Goal: Task Accomplishment & Management: Manage account settings

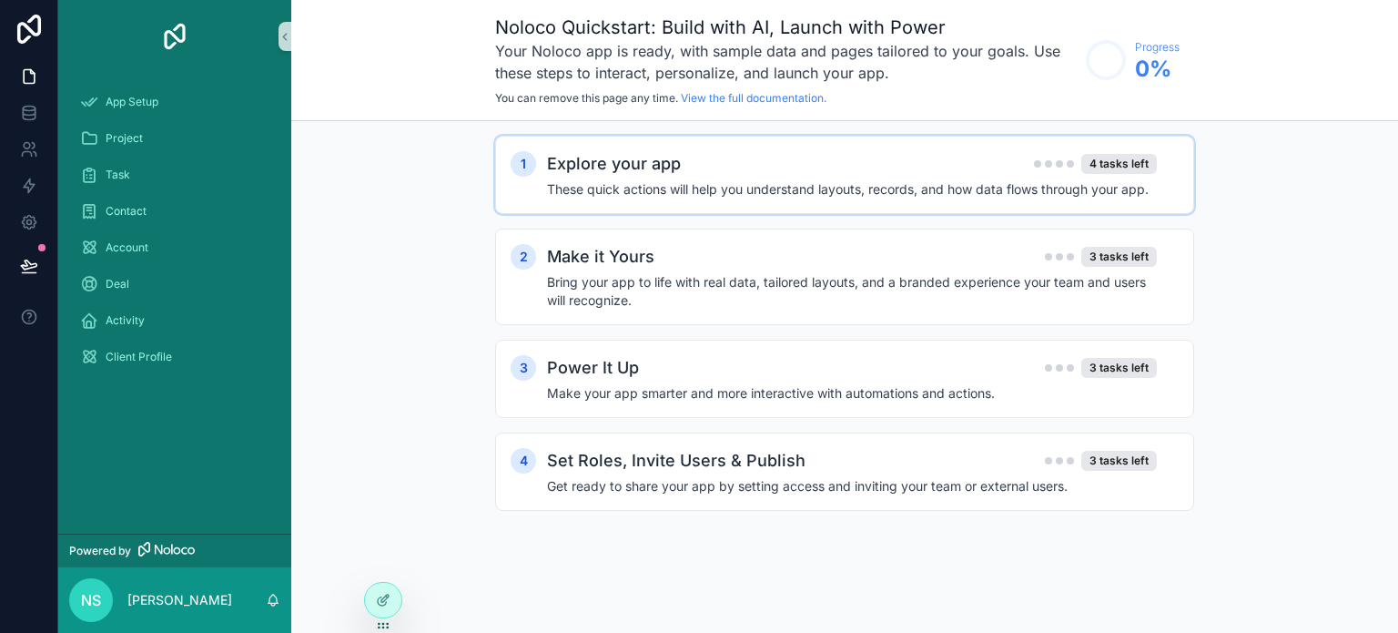
click at [631, 167] on h2 "Explore your app" at bounding box center [614, 163] width 134 height 25
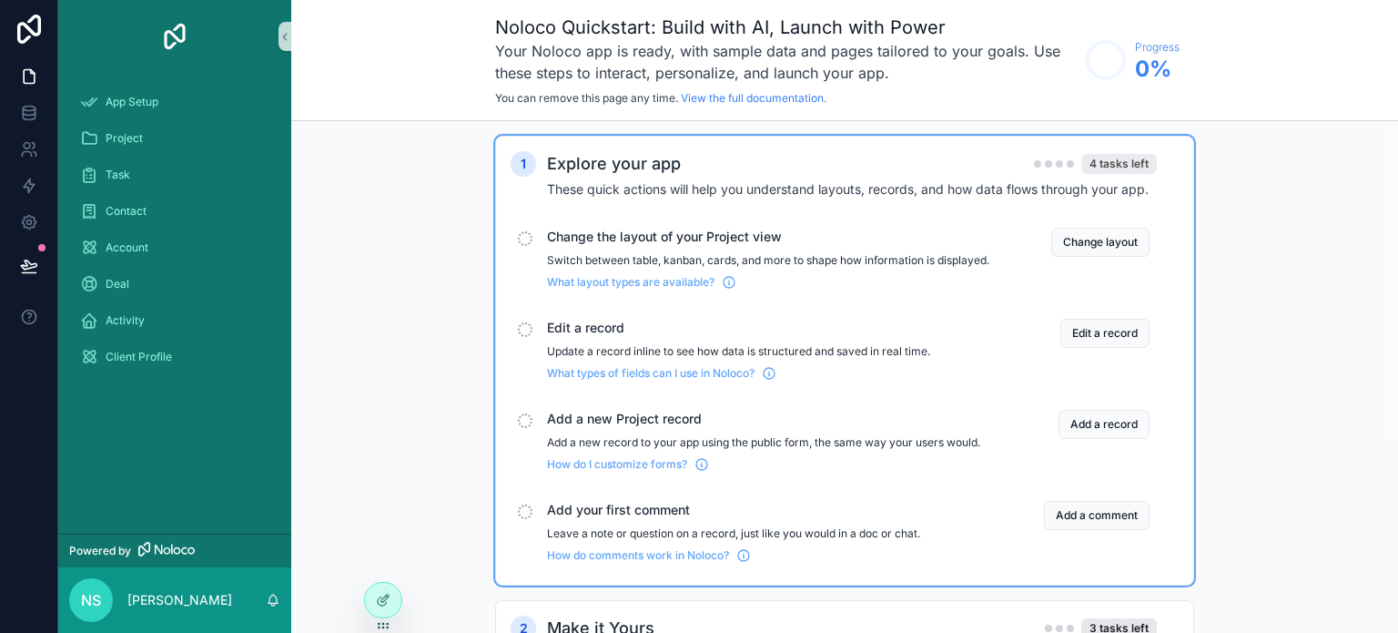
click at [1115, 160] on div "4 tasks left" at bounding box center [1119, 164] width 76 height 20
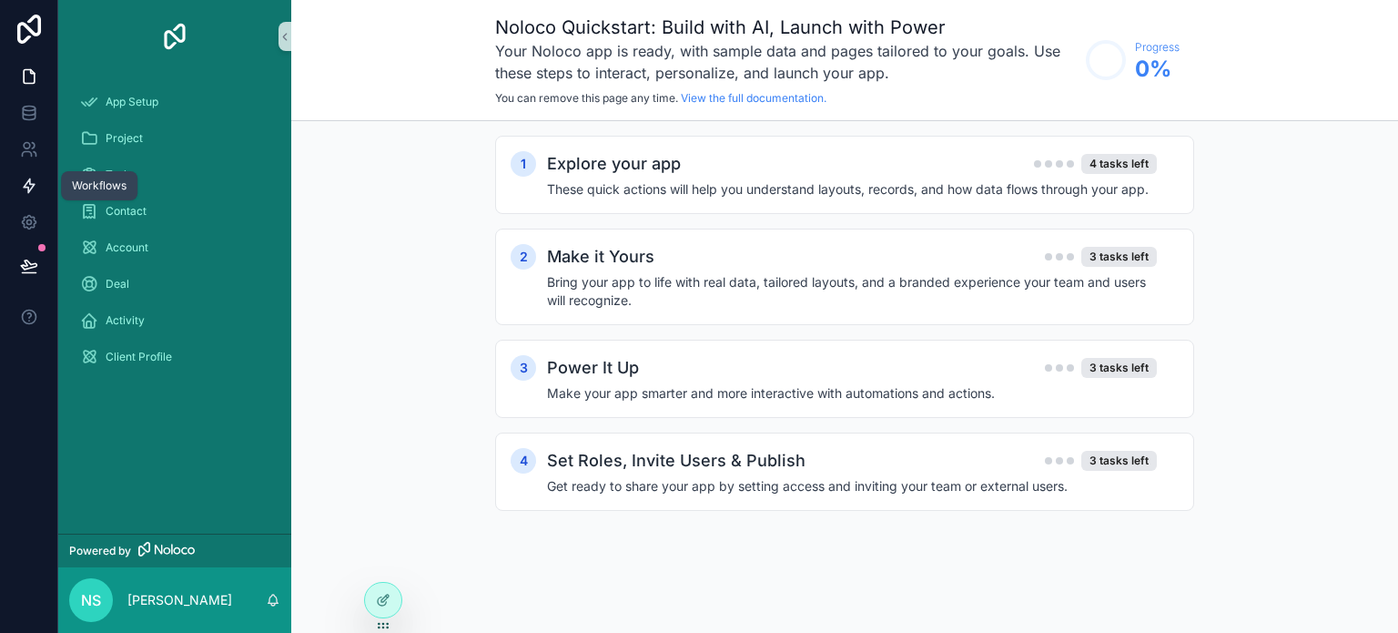
click at [32, 181] on icon at bounding box center [29, 186] width 18 height 18
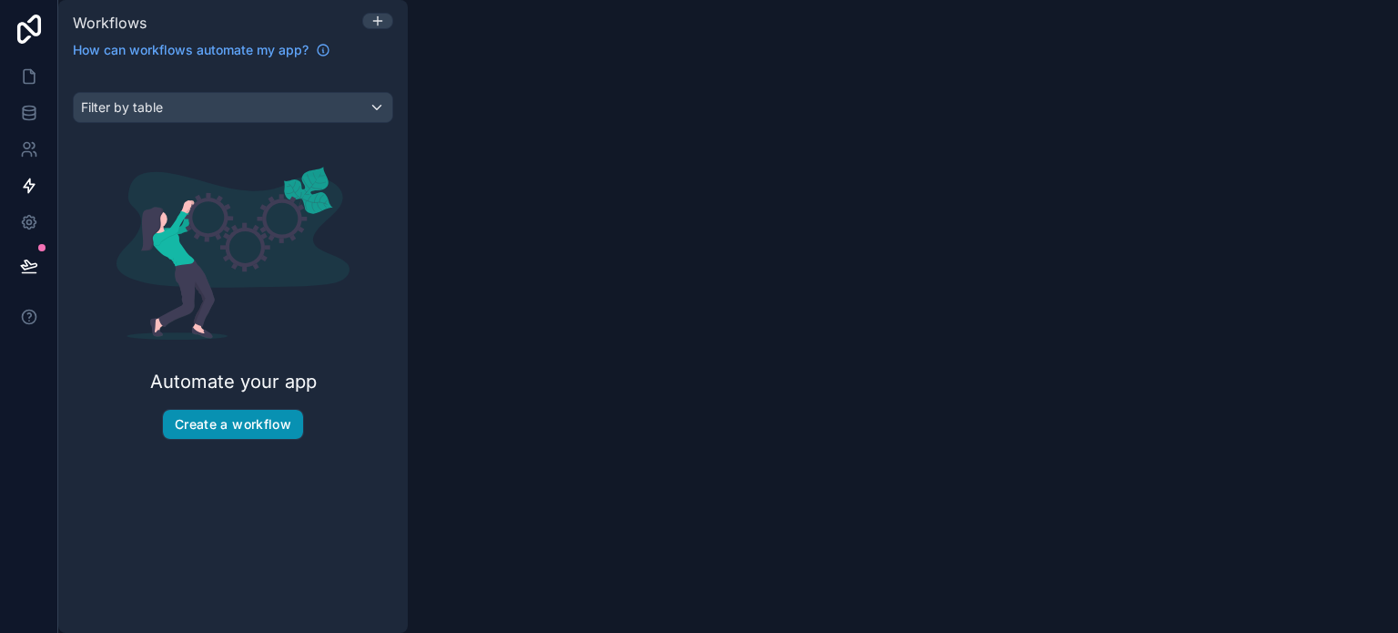
click at [248, 436] on button "Create a workflow" at bounding box center [233, 424] width 140 height 29
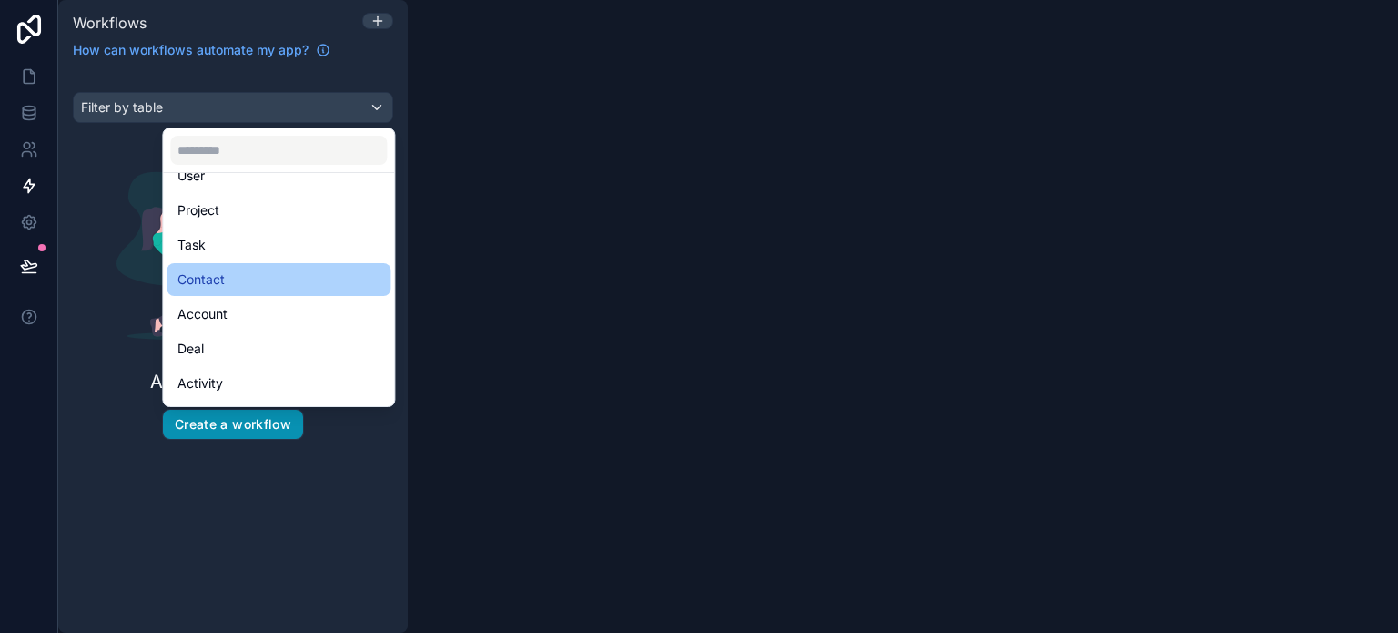
scroll to position [87, 0]
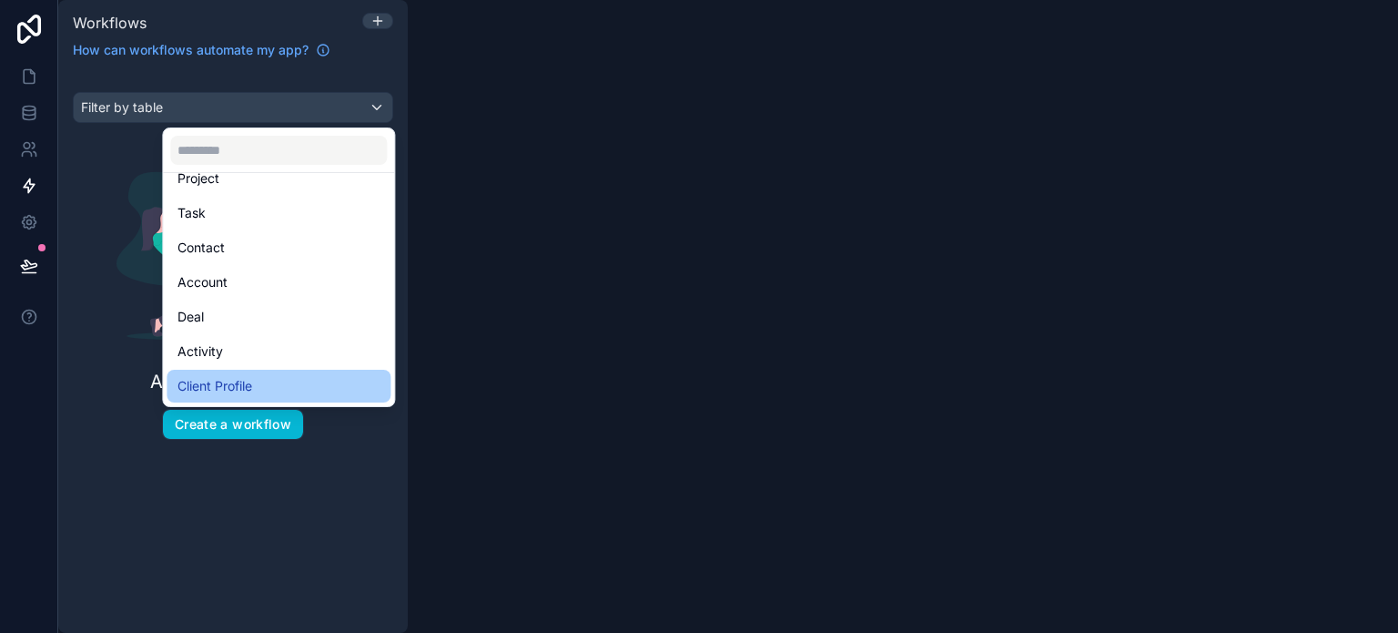
click at [263, 381] on div "Client Profile" at bounding box center [278, 386] width 202 height 22
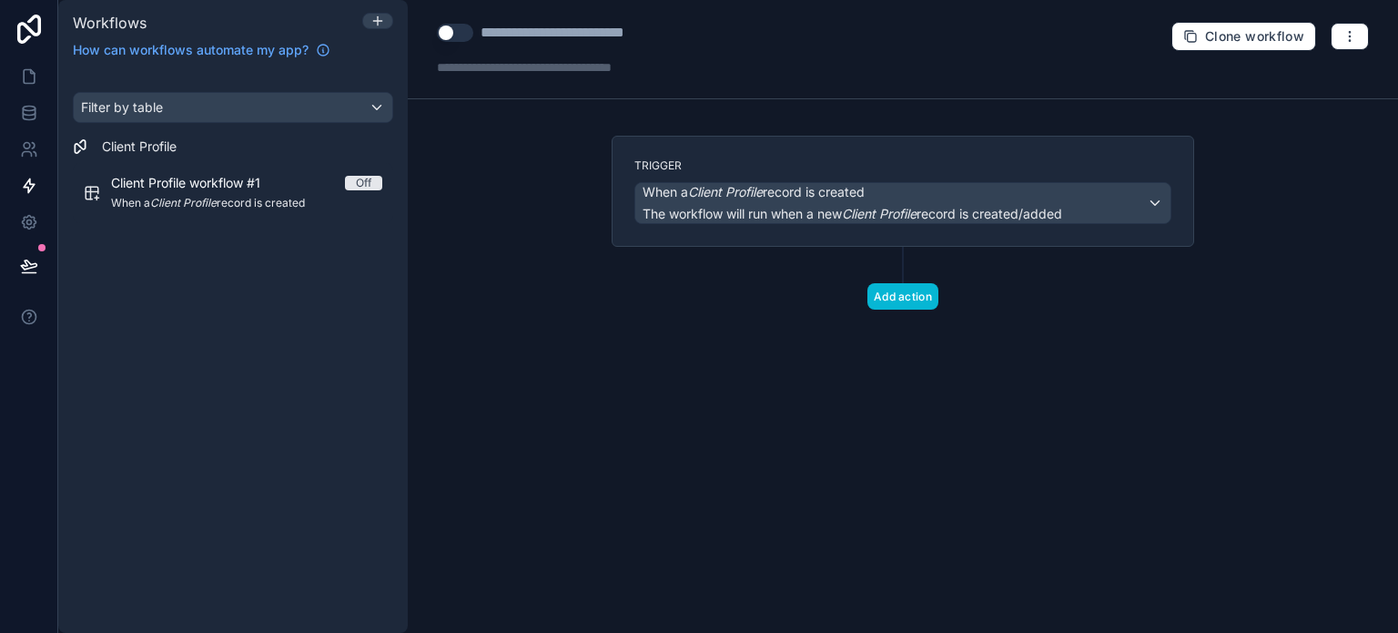
click at [136, 347] on div "Filter by table Client Profile Client Profile workflow #1 Off When a Client Pro…" at bounding box center [232, 351] width 349 height 562
click at [29, 28] on icon at bounding box center [29, 29] width 24 height 29
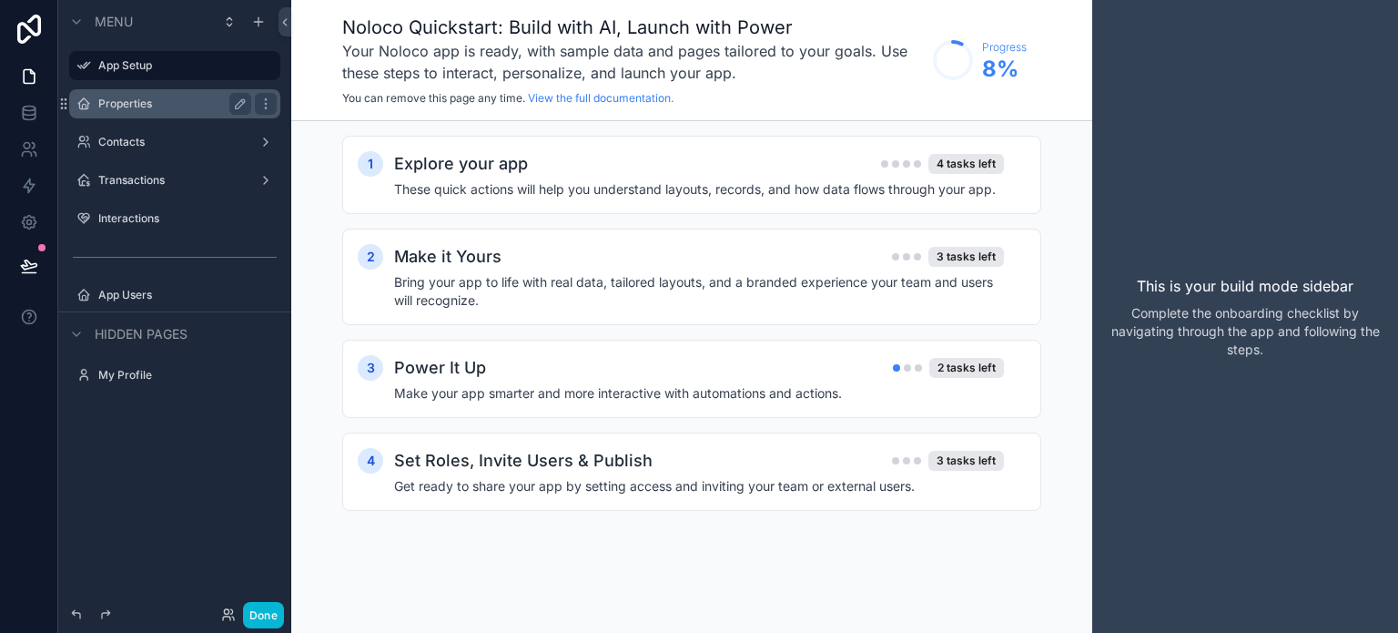
click at [153, 101] on label "Properties" at bounding box center [171, 103] width 146 height 15
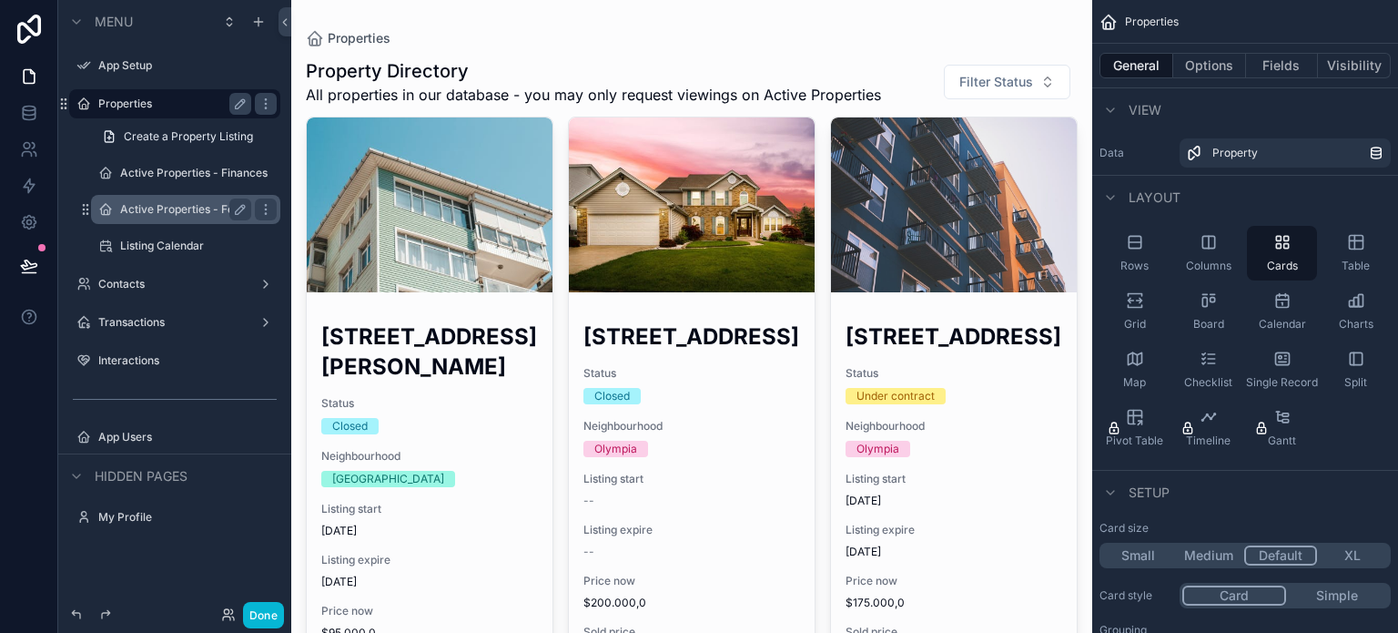
click at [182, 208] on label "Active Properties - Features" at bounding box center [185, 209] width 131 height 15
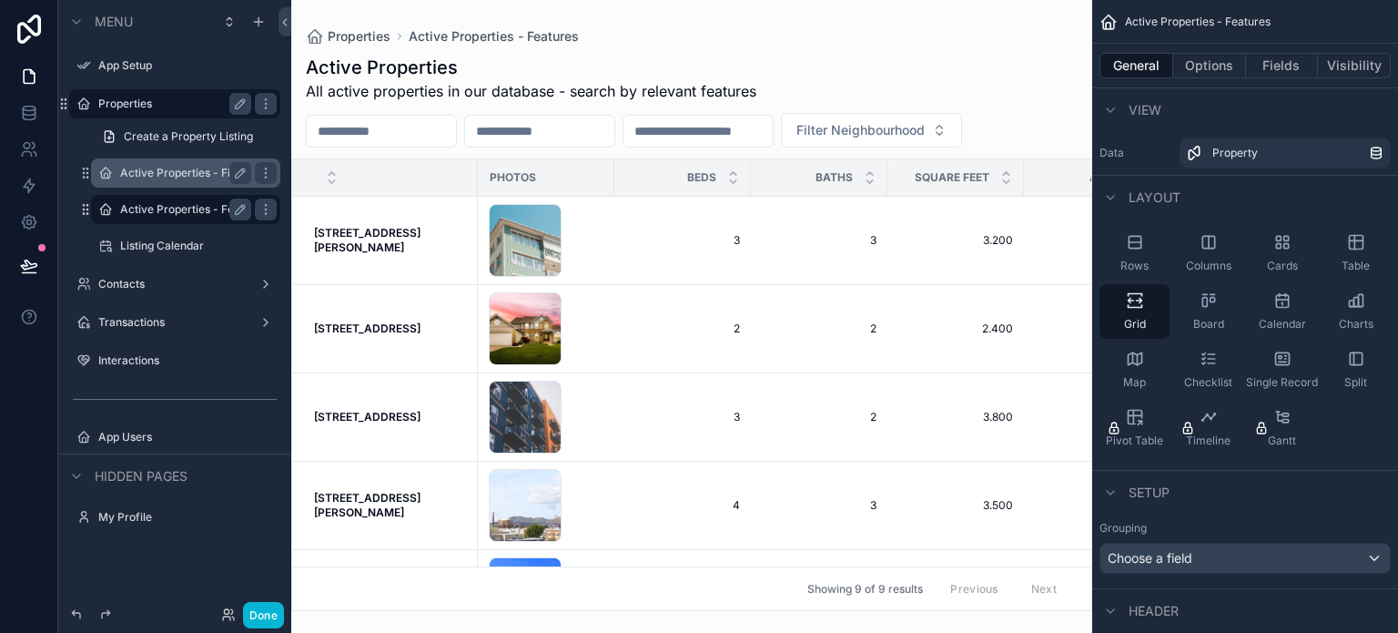
click at [165, 172] on label "Active Properties - Finances" at bounding box center [185, 173] width 131 height 15
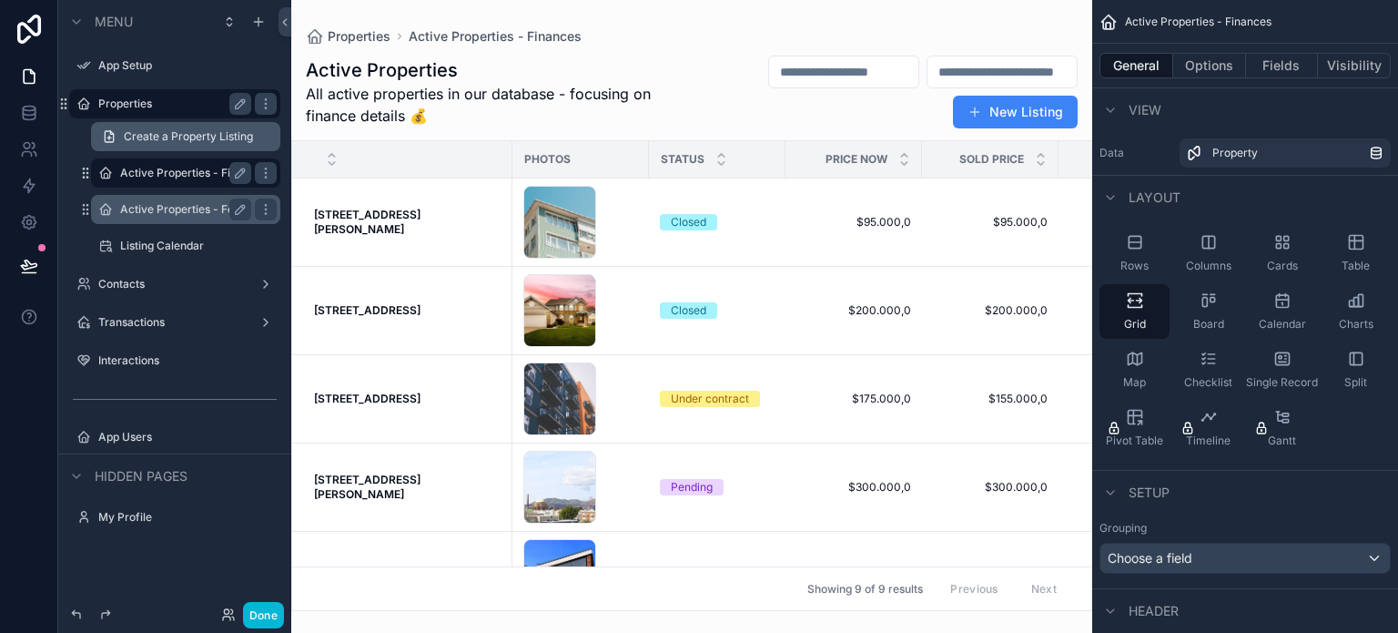
click at [157, 134] on span "Create a Property Listing" at bounding box center [188, 136] width 129 height 15
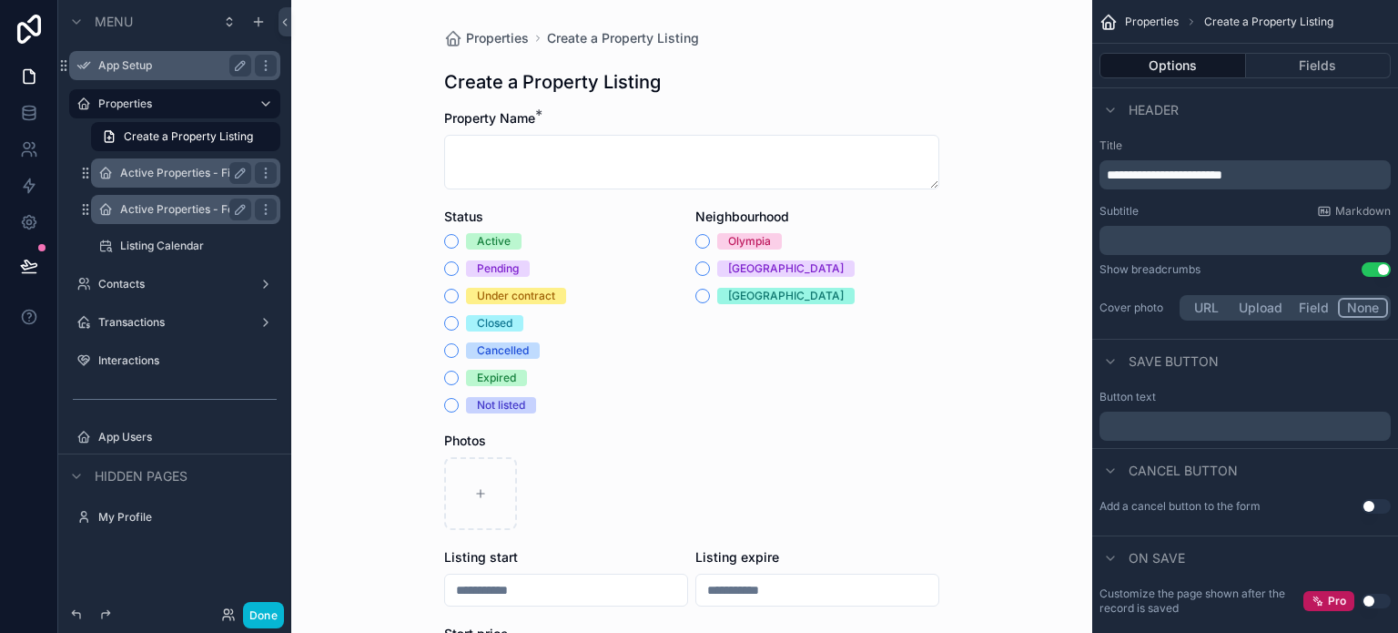
click at [117, 66] on label "App Setup" at bounding box center [171, 65] width 146 height 15
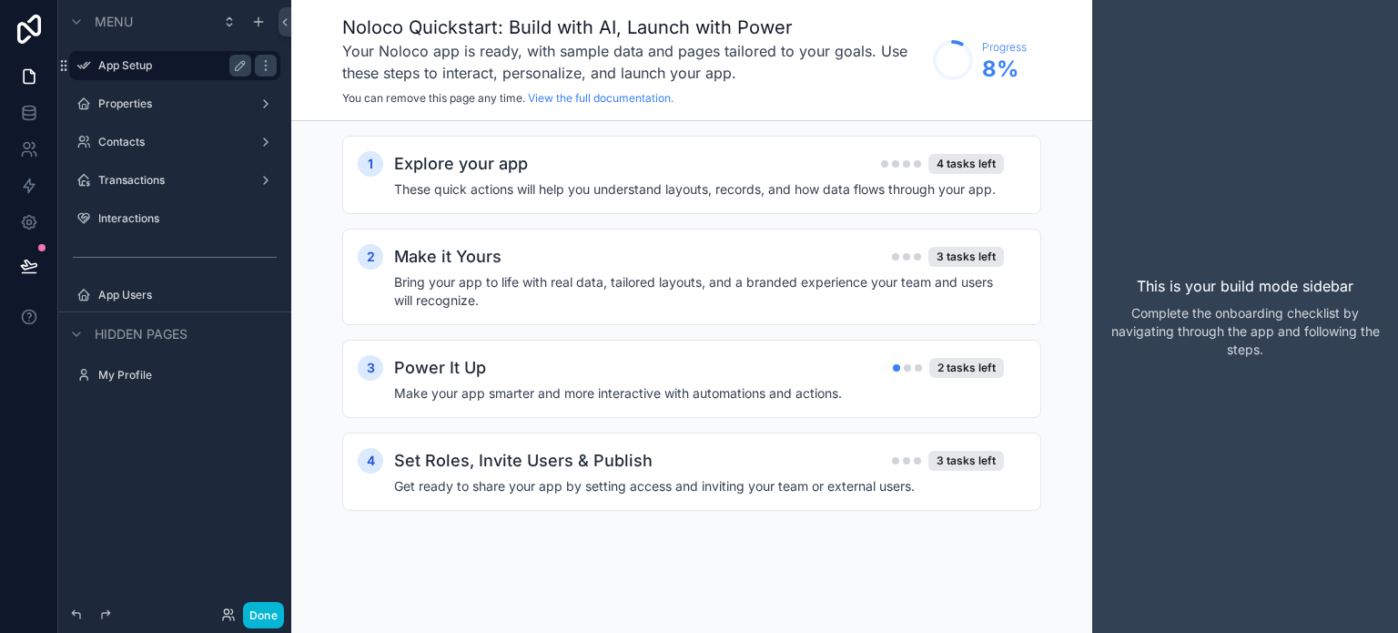
click at [128, 58] on label "App Setup" at bounding box center [171, 65] width 146 height 15
click at [238, 62] on icon "scrollable content" at bounding box center [240, 65] width 15 height 15
click at [147, 59] on input "*********" at bounding box center [160, 66] width 124 height 22
click at [27, 76] on icon at bounding box center [29, 76] width 18 height 18
click at [36, 34] on icon at bounding box center [29, 29] width 24 height 29
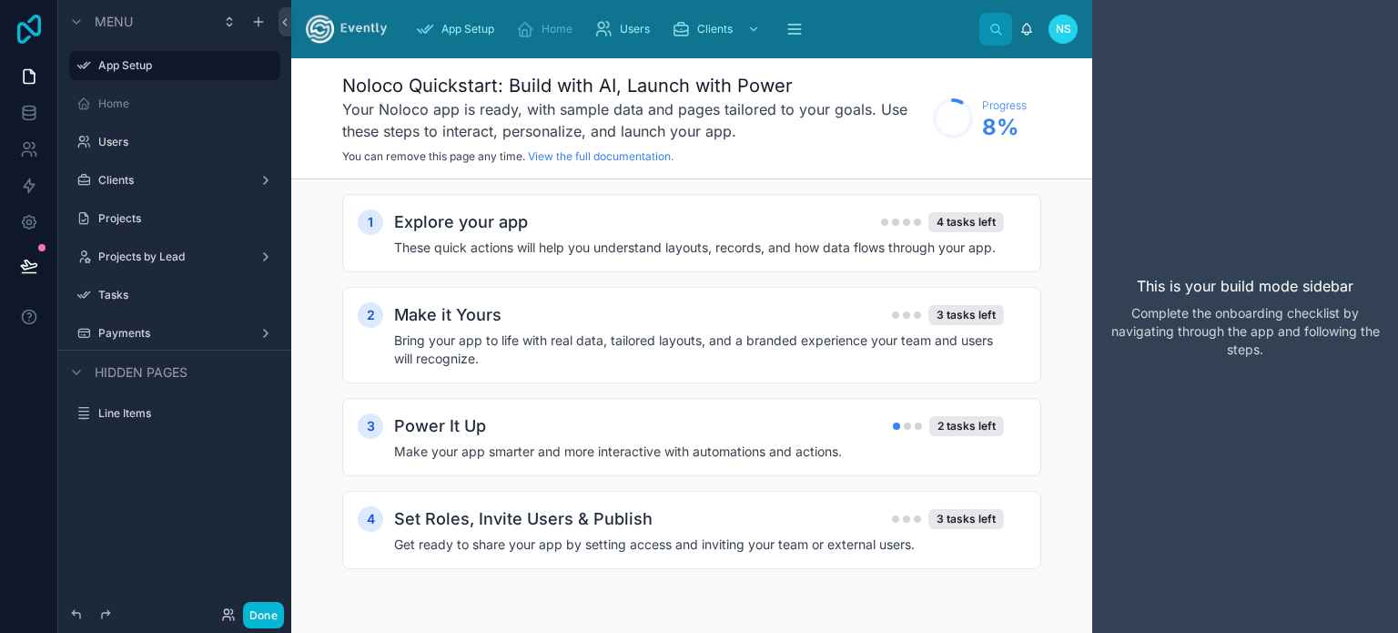
click at [35, 21] on icon at bounding box center [29, 29] width 36 height 29
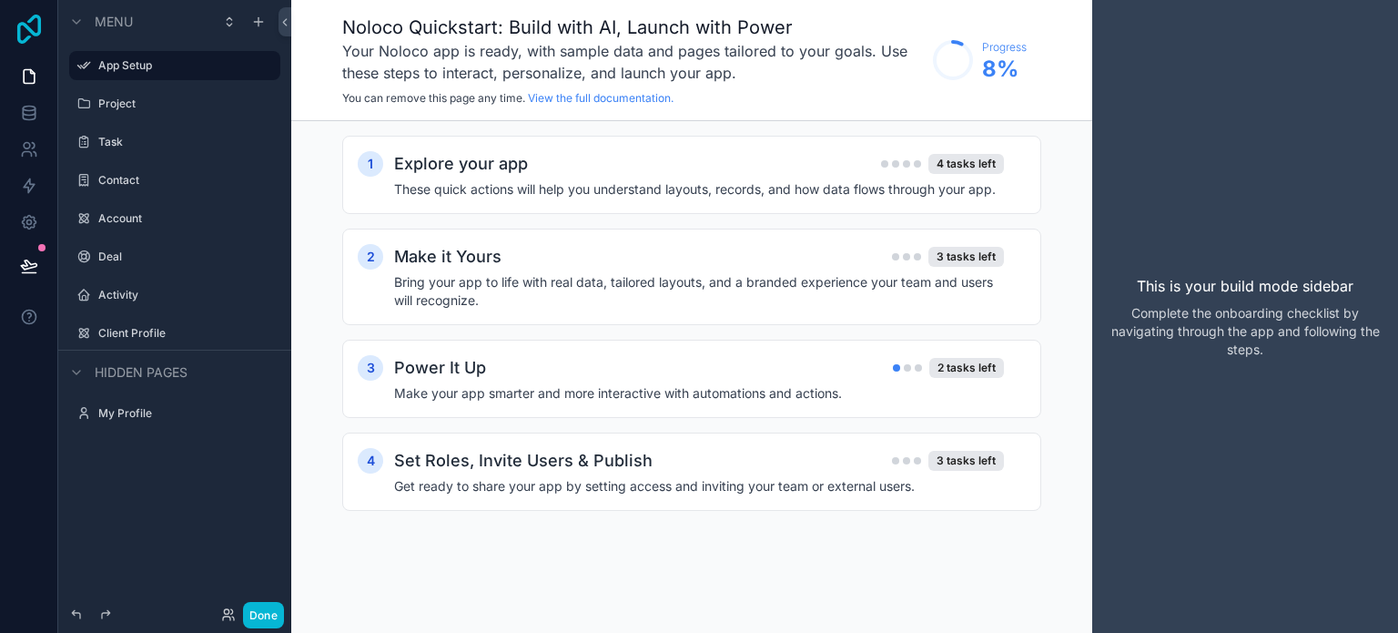
click at [24, 20] on icon at bounding box center [29, 29] width 36 height 29
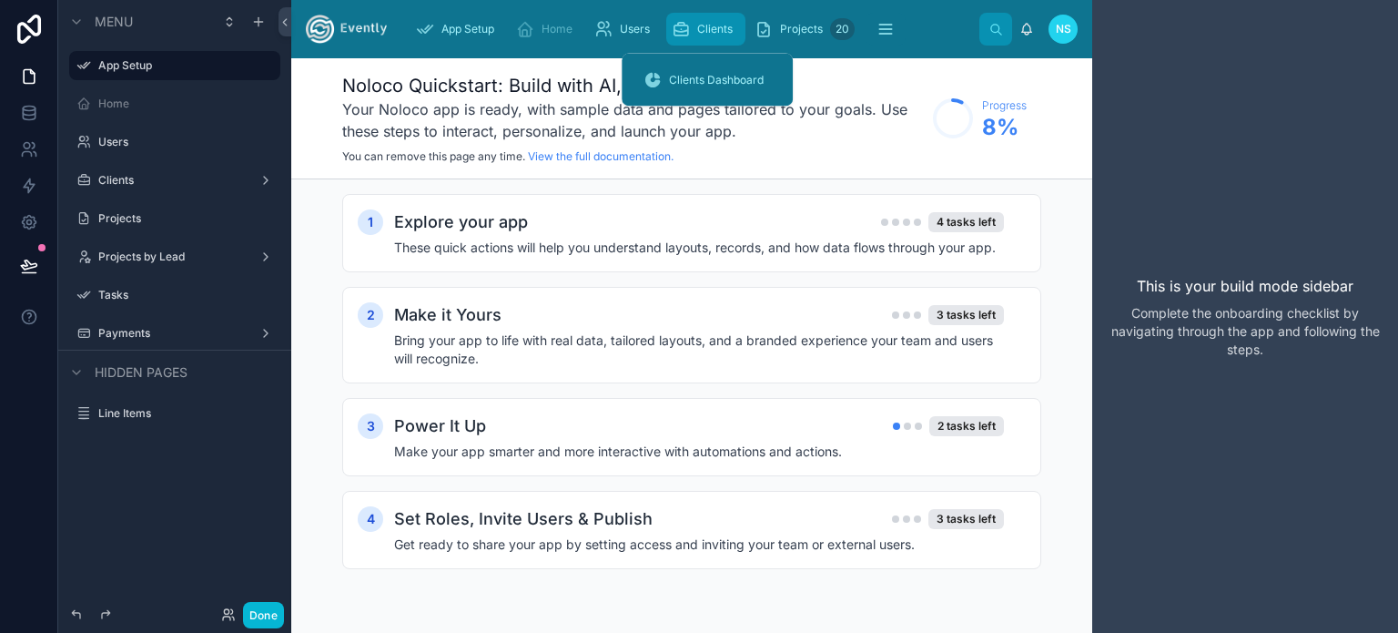
click at [706, 16] on div "Clients" at bounding box center [706, 29] width 68 height 29
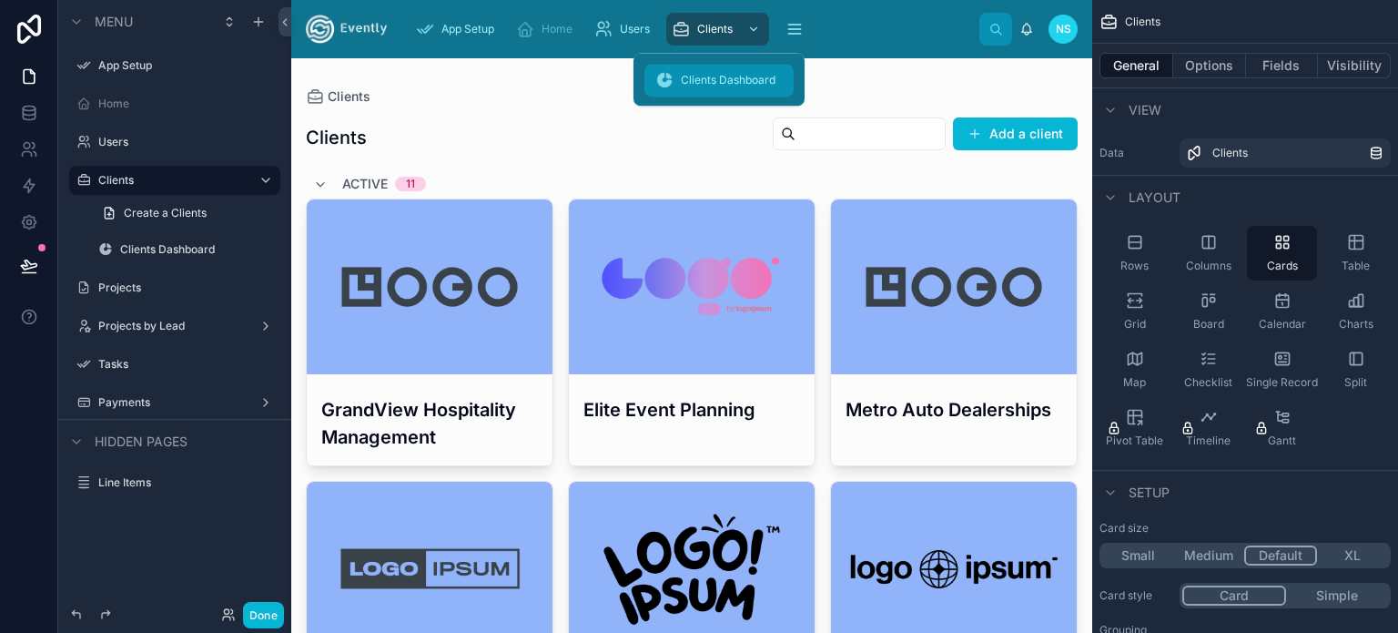
click at [696, 75] on span "Clients Dashboard" at bounding box center [728, 80] width 95 height 15
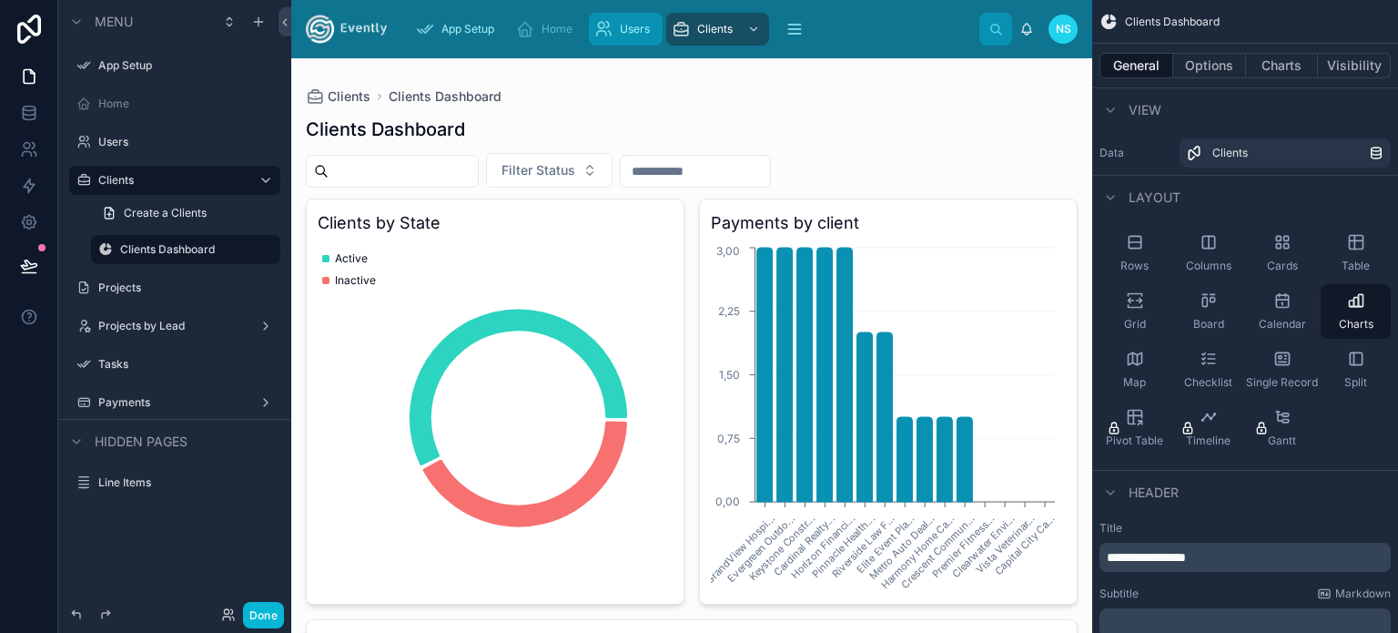
click at [629, 28] on span "Users" at bounding box center [635, 29] width 30 height 15
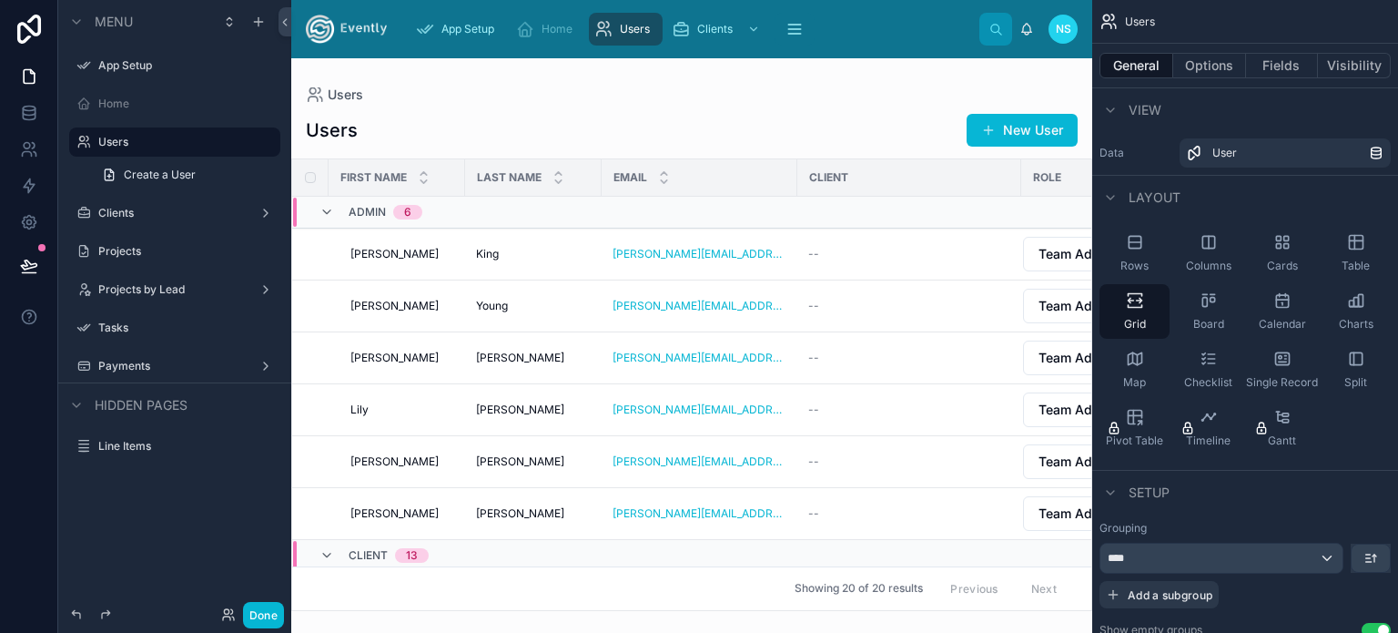
drag, startPoint x: 433, startPoint y: 600, endPoint x: 552, endPoint y: 597, distance: 118.3
click at [552, 597] on div at bounding box center [691, 345] width 801 height 574
click at [877, 248] on div "--" at bounding box center [909, 254] width 202 height 15
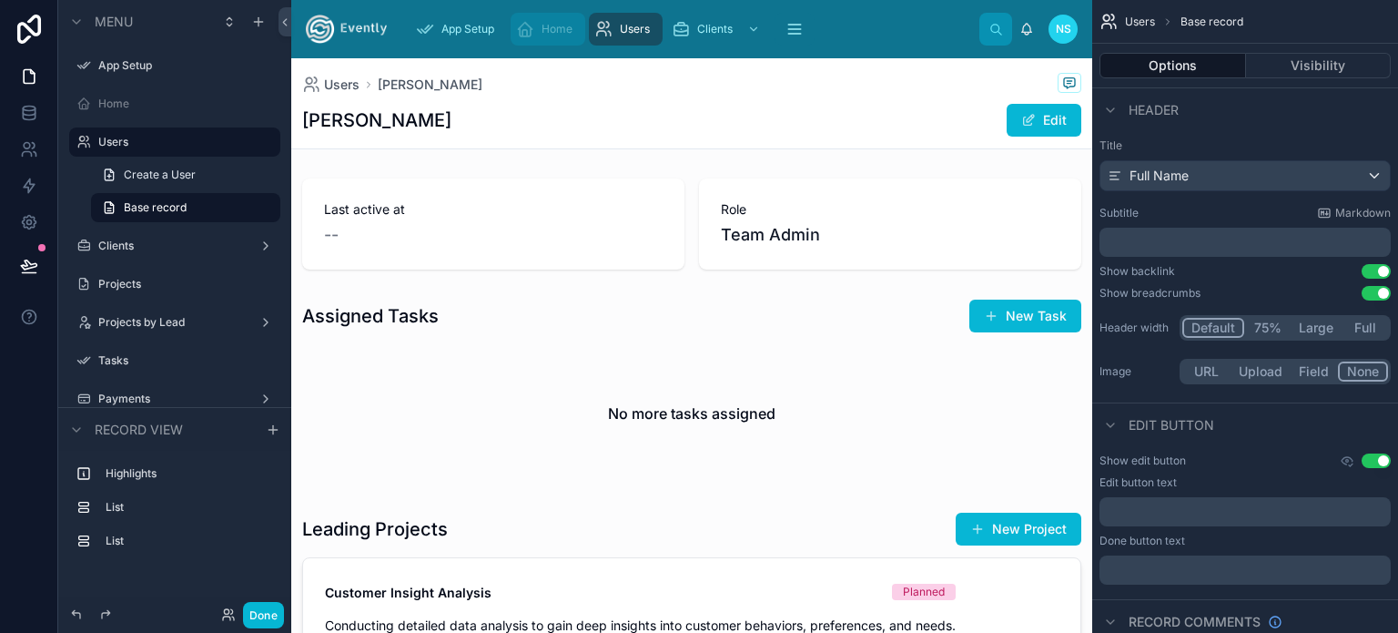
click at [545, 25] on span "Home" at bounding box center [557, 29] width 31 height 15
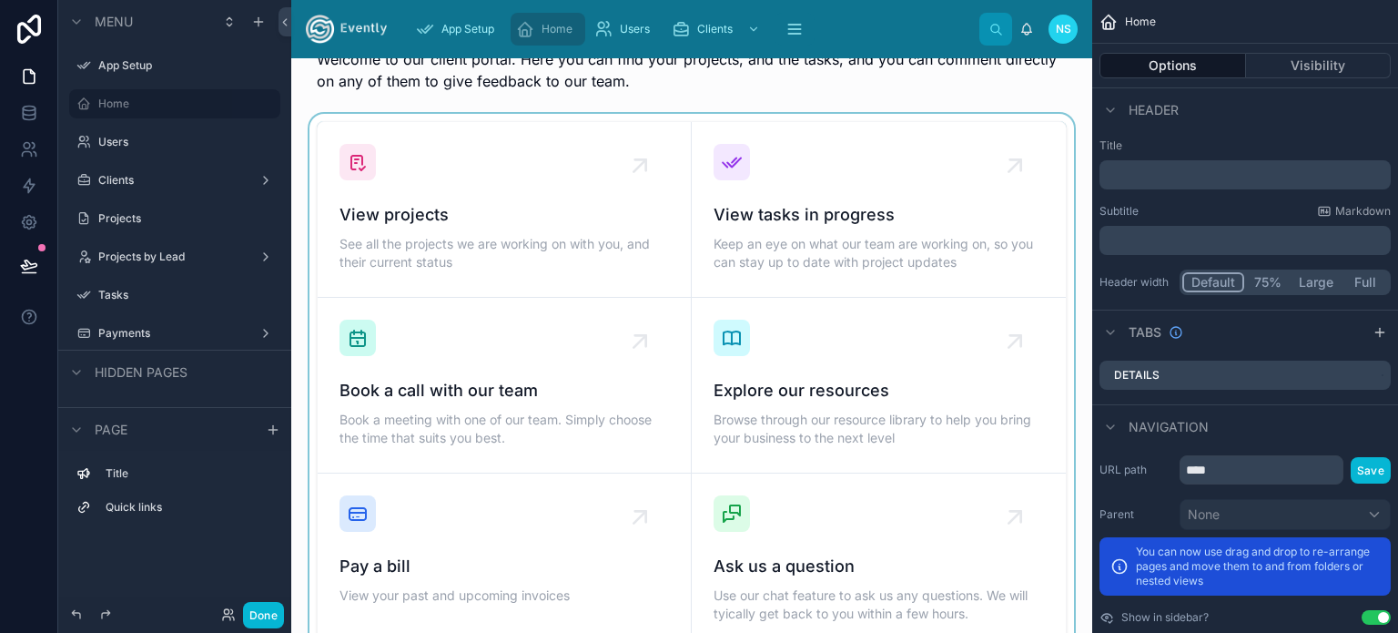
scroll to position [364, 0]
click at [791, 200] on div at bounding box center [692, 384] width 772 height 542
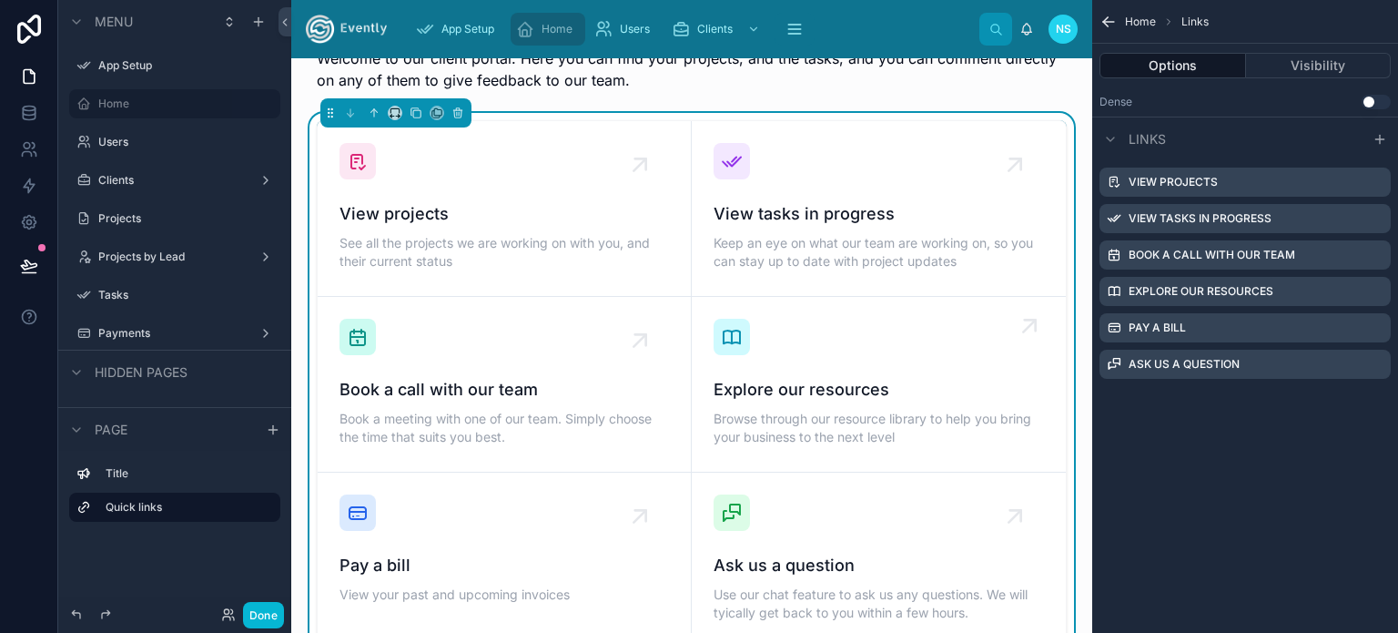
click at [773, 399] on span "Explore our resources" at bounding box center [879, 389] width 330 height 25
click at [570, 400] on span "Book a call with our team" at bounding box center [503, 389] width 329 height 25
click at [554, 538] on div "Pay a bill View your past and upcoming invoices" at bounding box center [503, 550] width 329 height 113
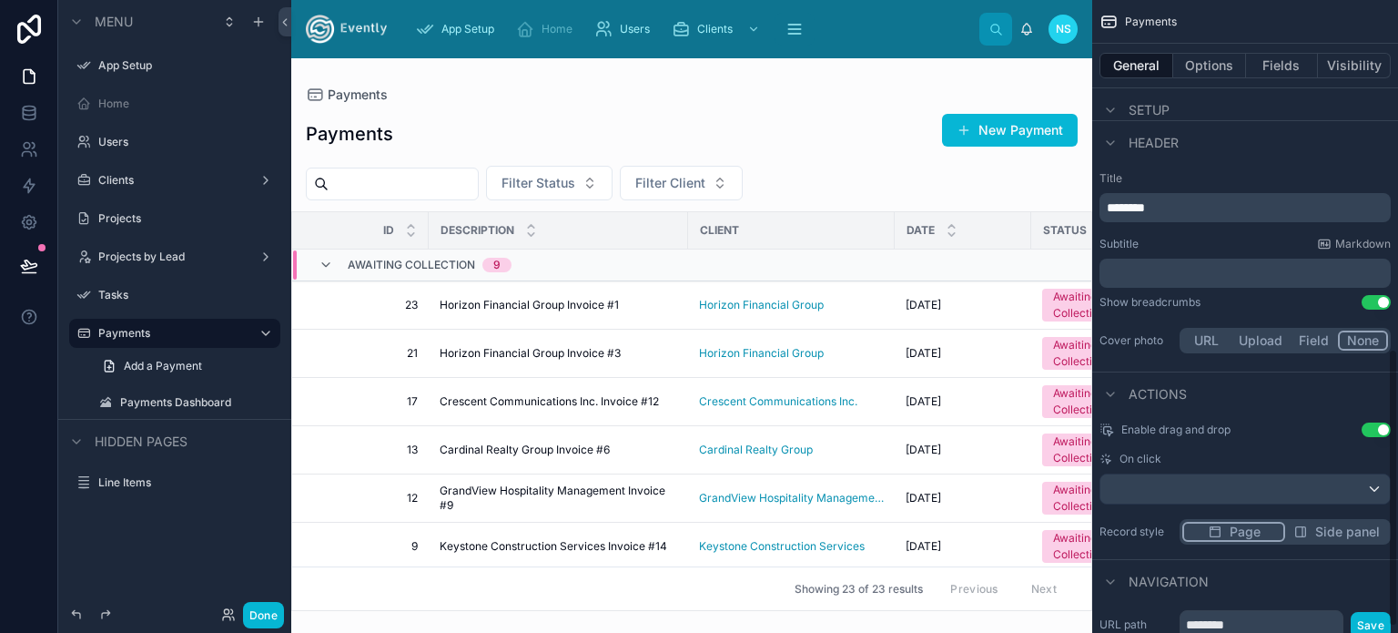
scroll to position [443, 0]
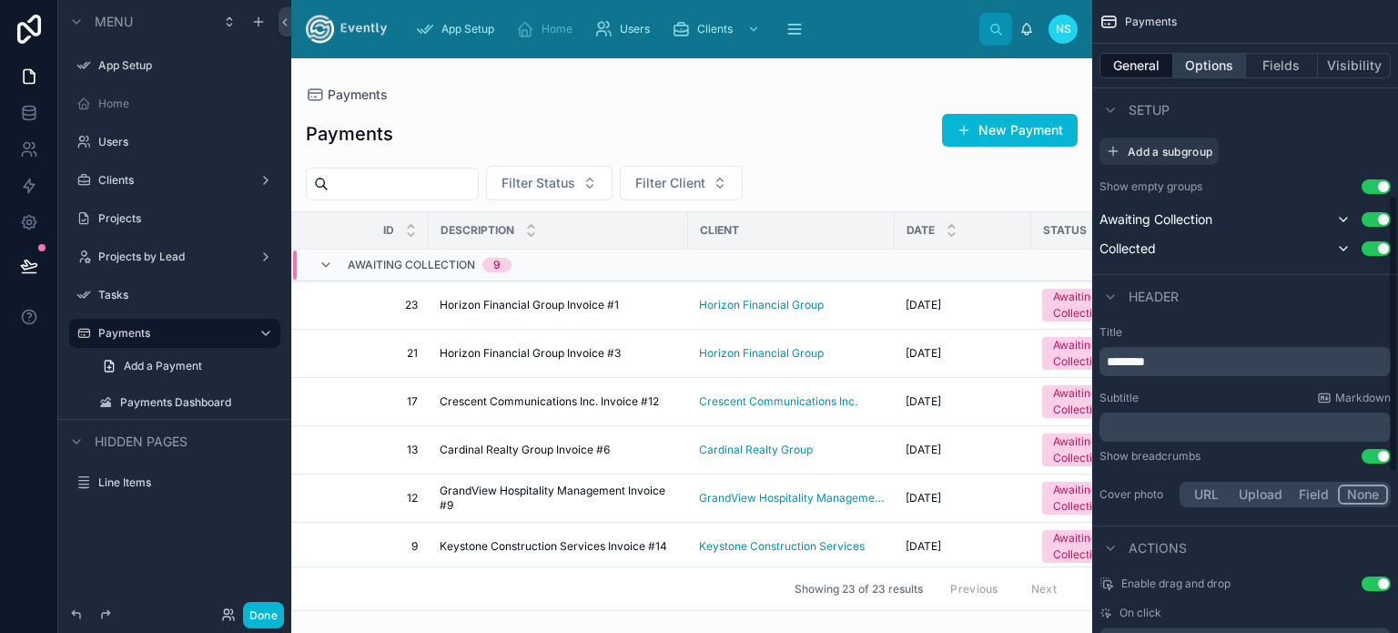
click at [1215, 61] on button "Options" at bounding box center [1209, 65] width 73 height 25
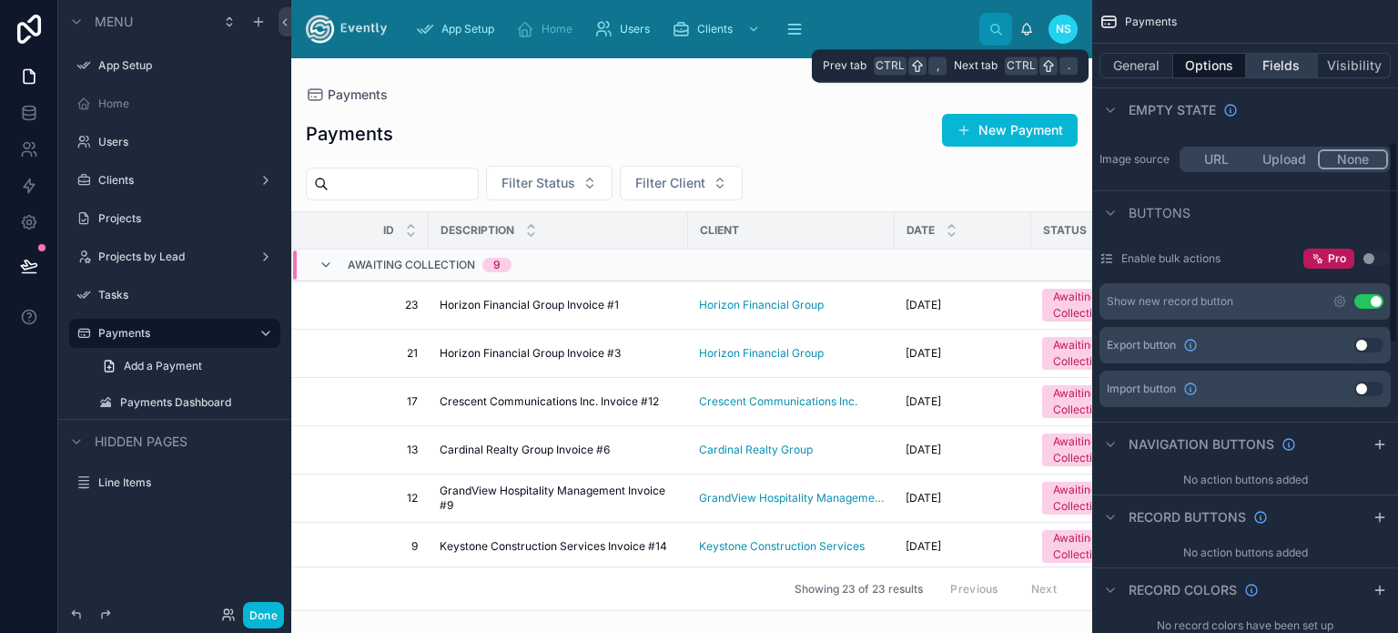
click at [1304, 56] on button "Fields" at bounding box center [1282, 65] width 73 height 25
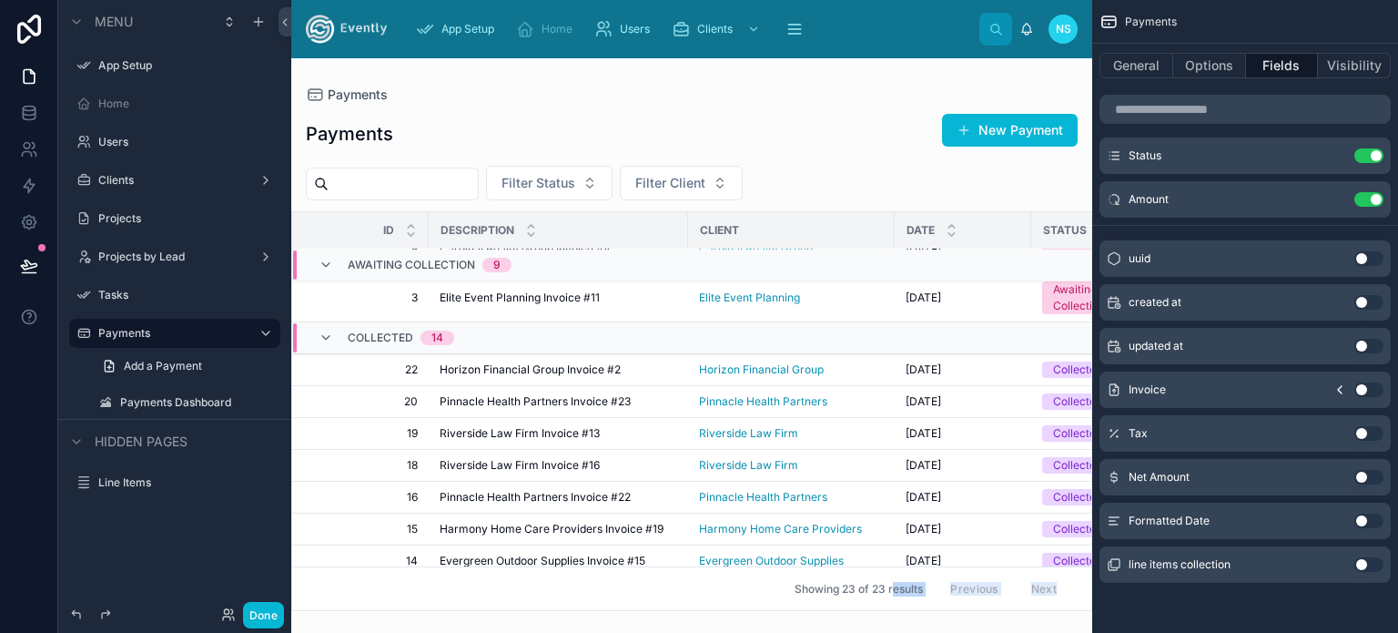
scroll to position [444, 0]
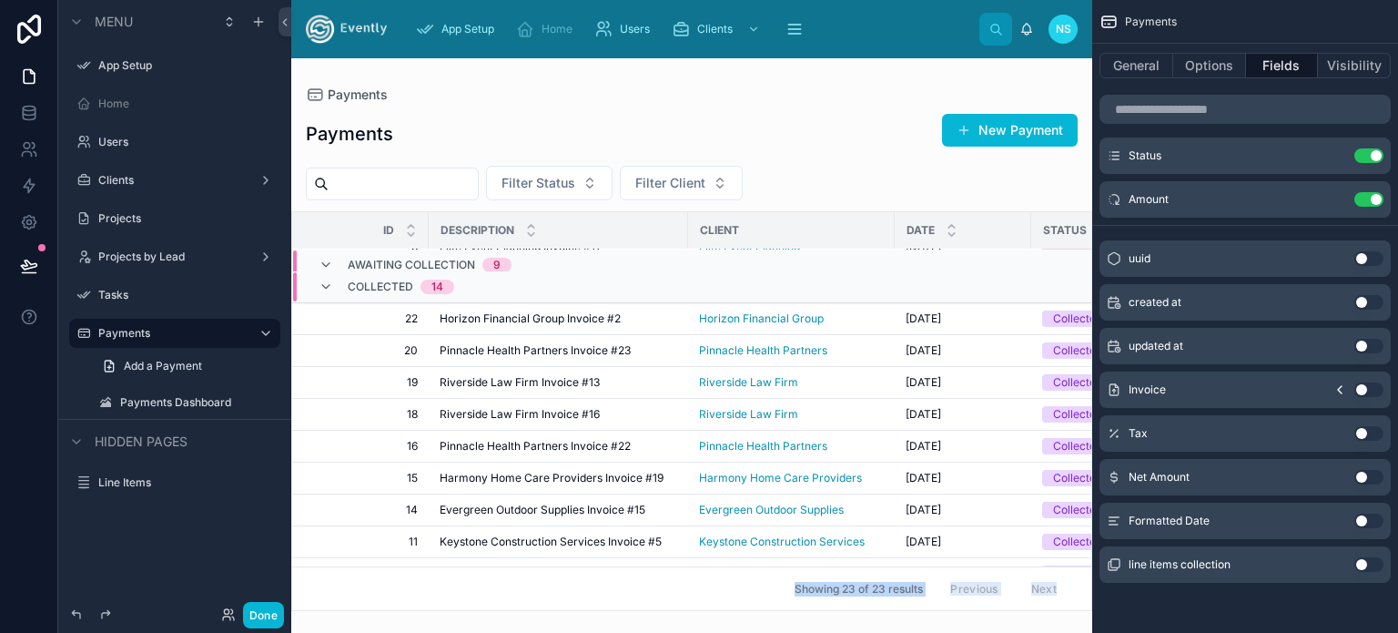
drag, startPoint x: 717, startPoint y: 600, endPoint x: 618, endPoint y: 551, distance: 110.7
click at [608, 554] on div "Payments Payments New Payment Filter Status Filter Client Id Description Client…" at bounding box center [691, 334] width 801 height 552
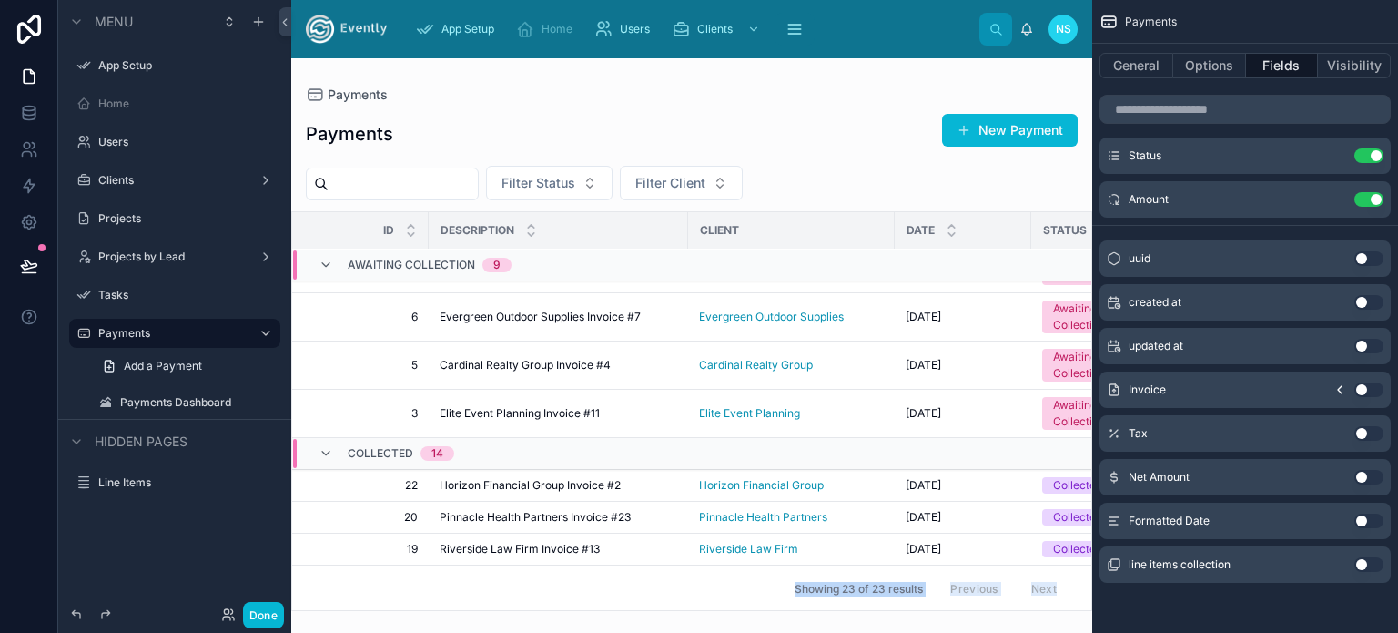
scroll to position [171, 0]
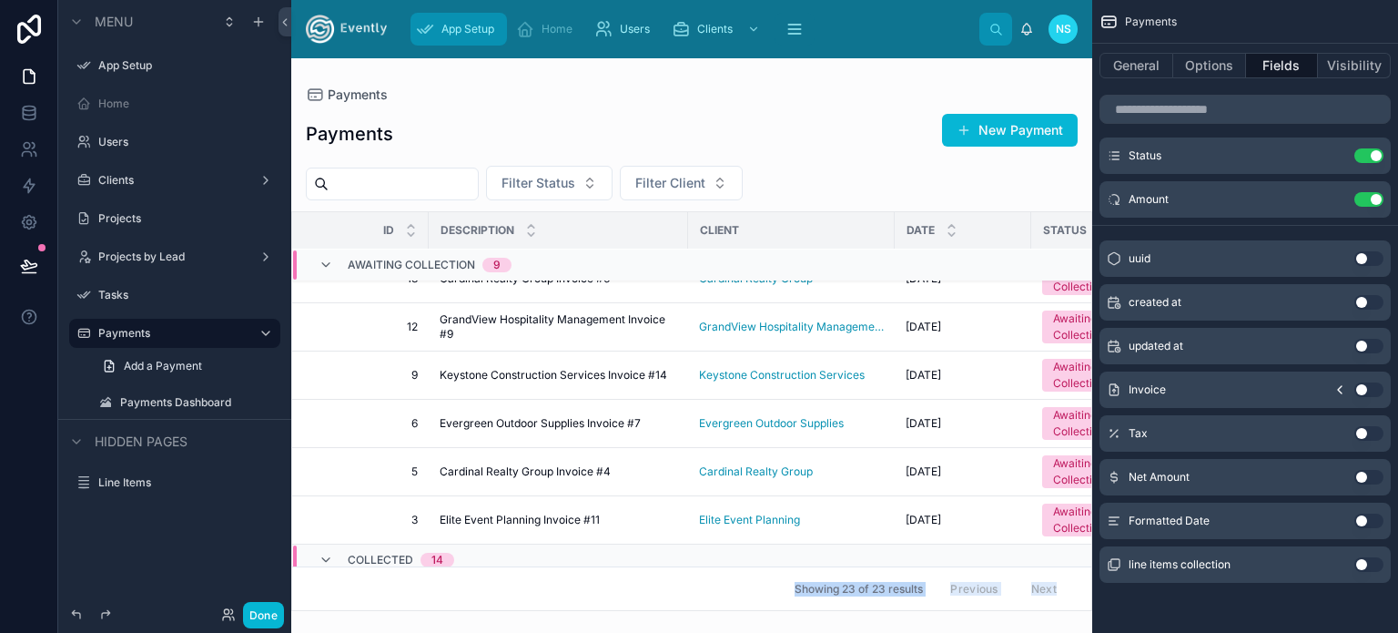
click at [466, 28] on span "App Setup" at bounding box center [467, 29] width 53 height 15
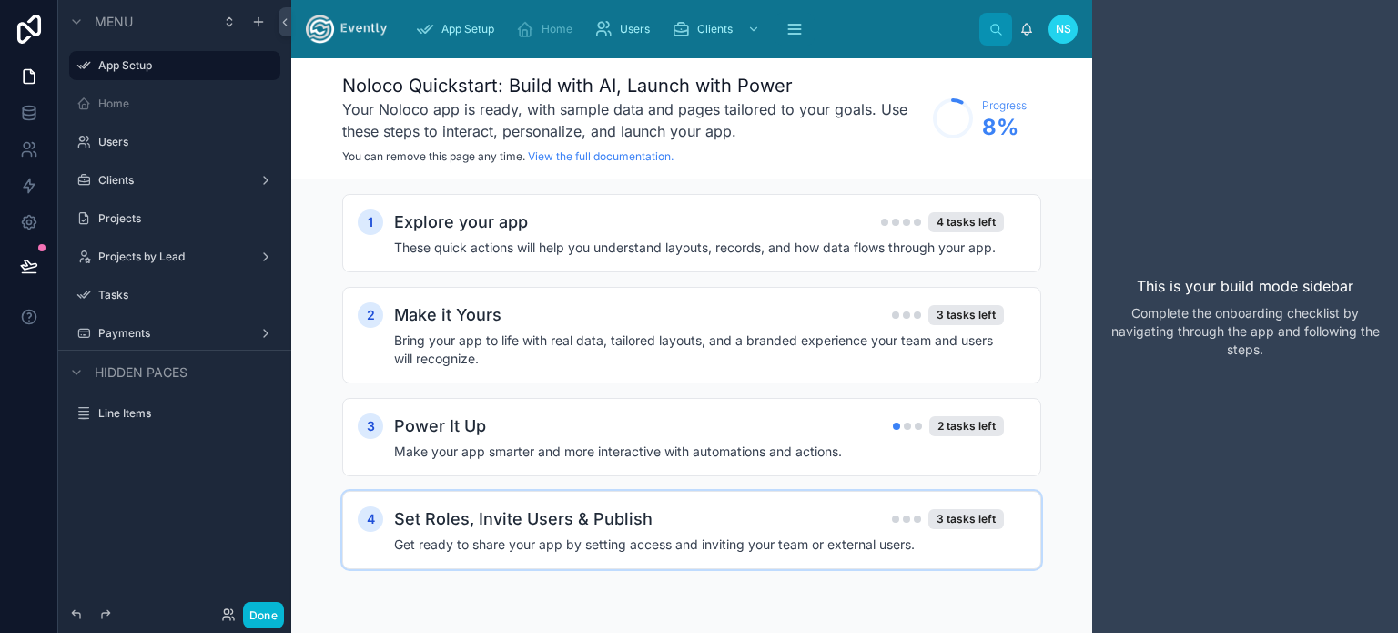
click at [655, 520] on div "Set Roles, Invite Users & Publish 3 tasks left" at bounding box center [699, 518] width 610 height 25
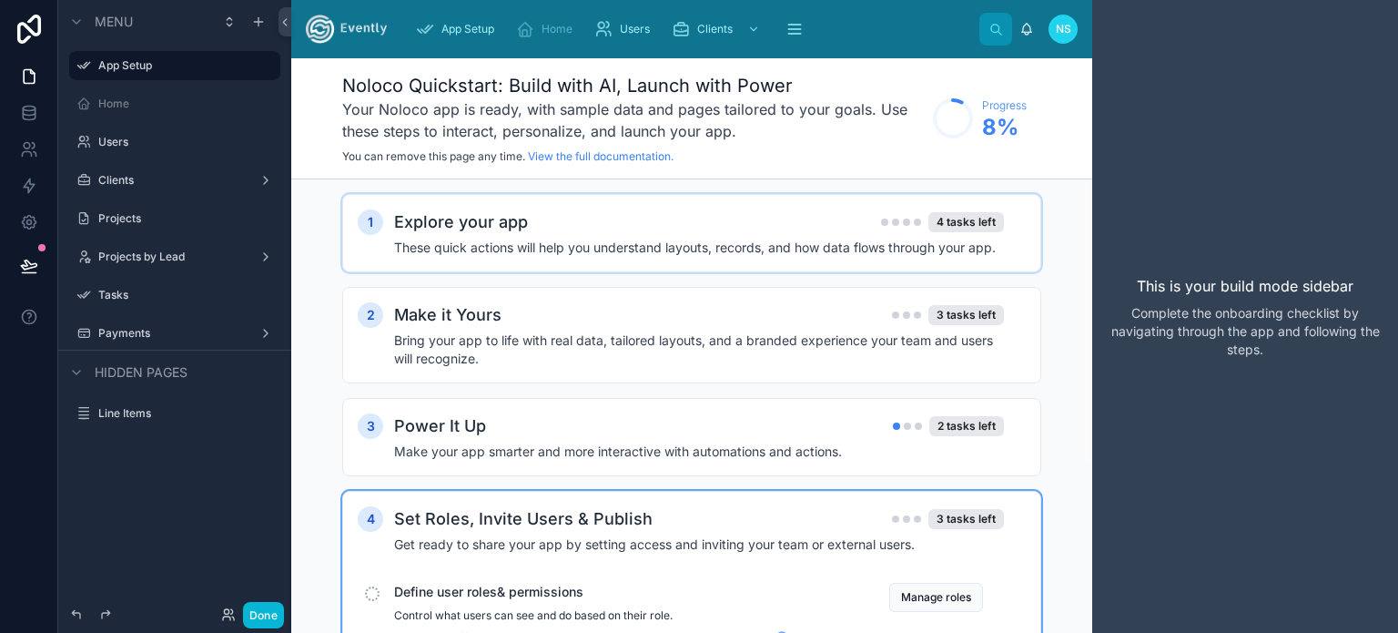
click at [905, 210] on div "Explore your app 4 tasks left" at bounding box center [699, 221] width 610 height 25
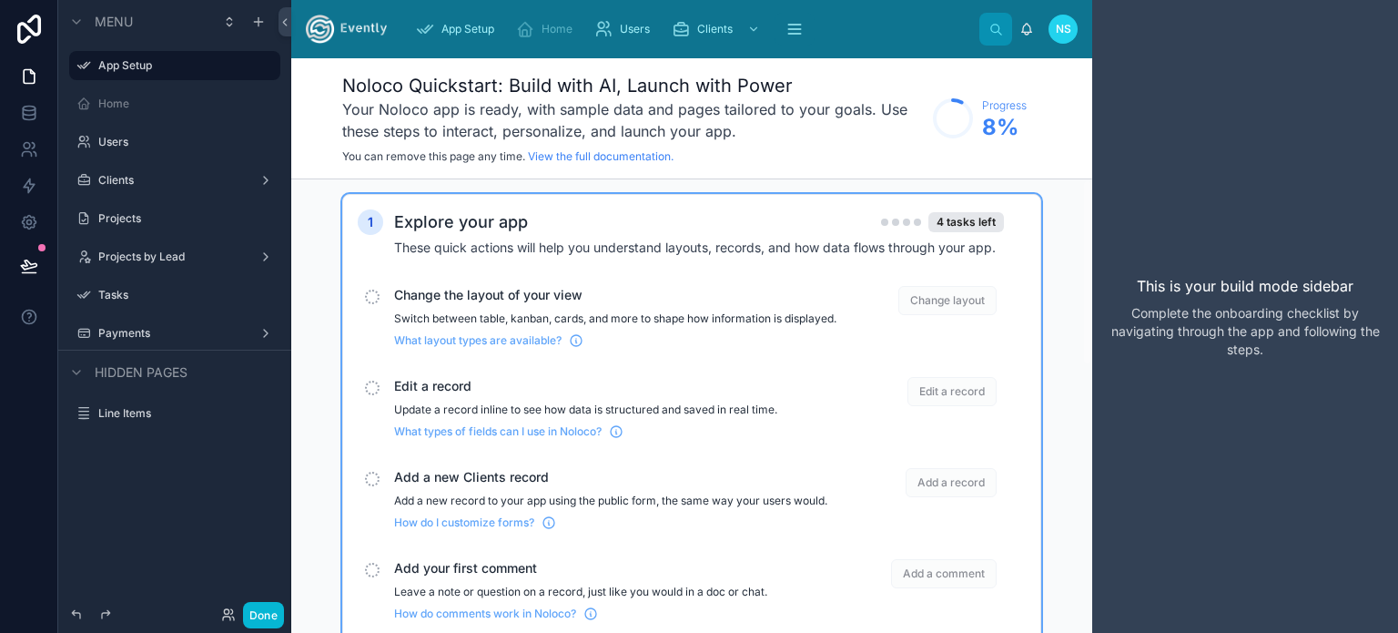
click at [400, 300] on span "Change the layout of your view" at bounding box center [615, 295] width 442 height 18
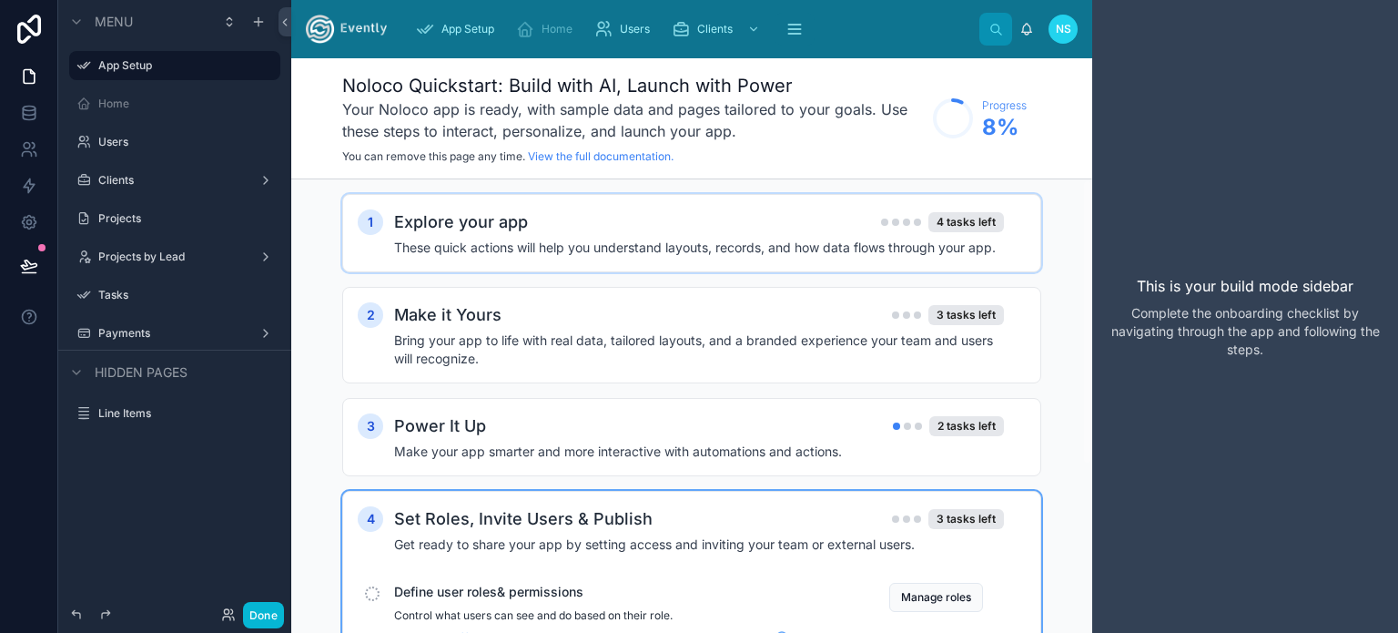
click at [926, 221] on div "4 tasks left" at bounding box center [942, 222] width 123 height 20
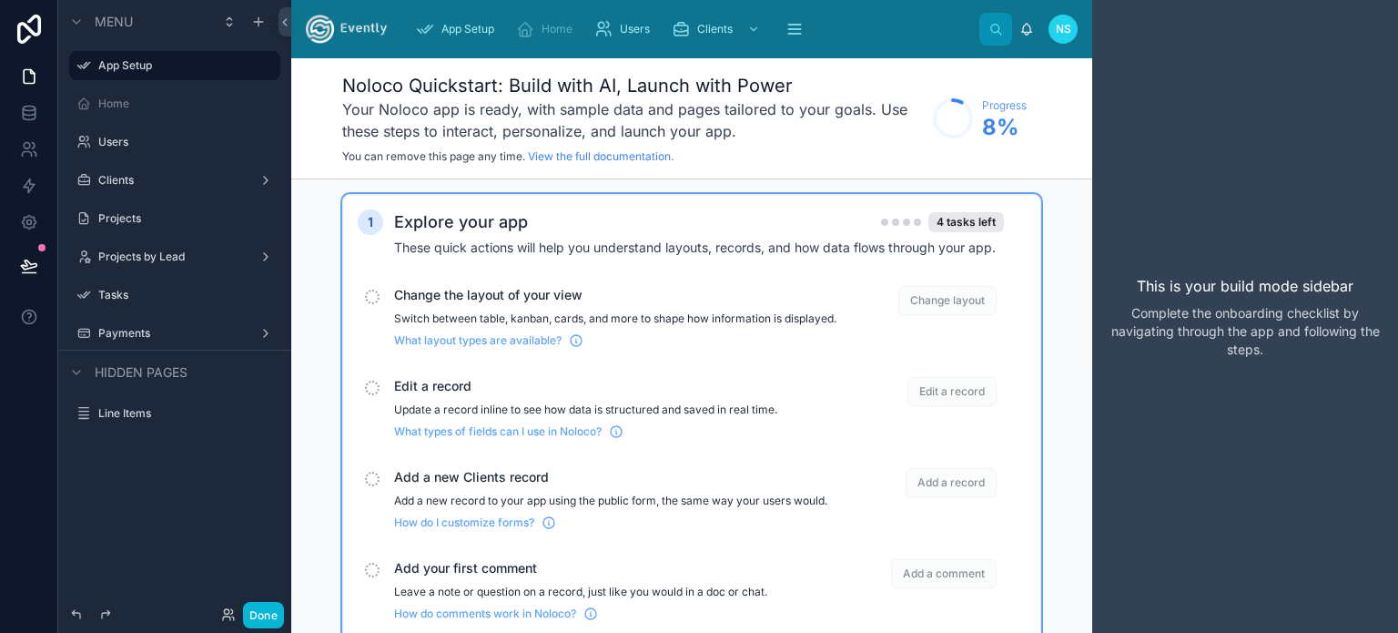
click at [371, 289] on div "scrollable content" at bounding box center [372, 296] width 15 height 15
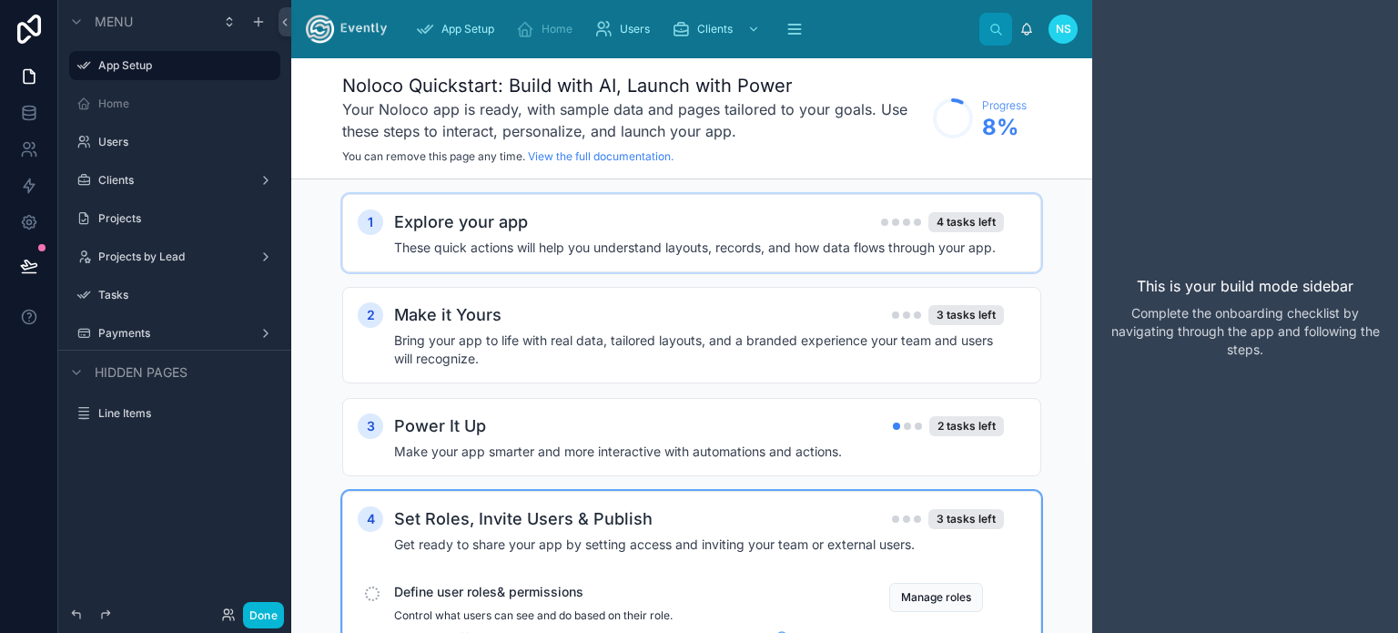
click at [597, 230] on div "Explore your app 4 tasks left" at bounding box center [699, 221] width 610 height 25
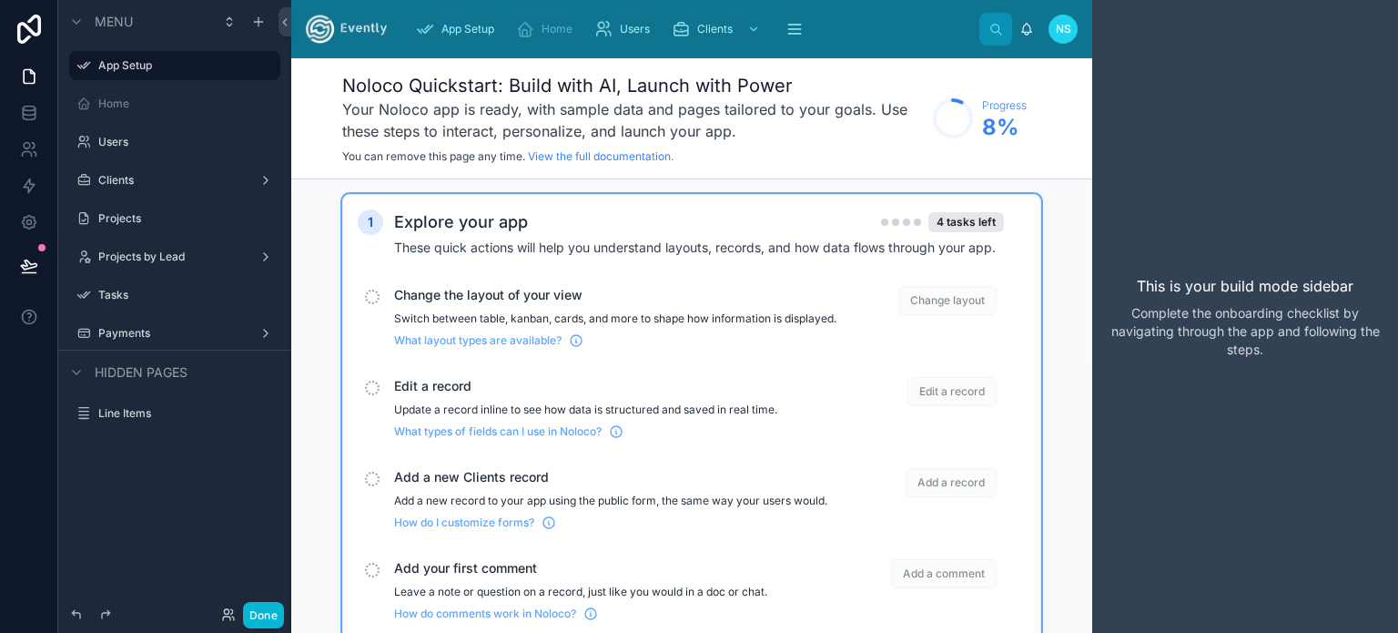
click at [957, 299] on span "Change layout" at bounding box center [947, 300] width 98 height 29
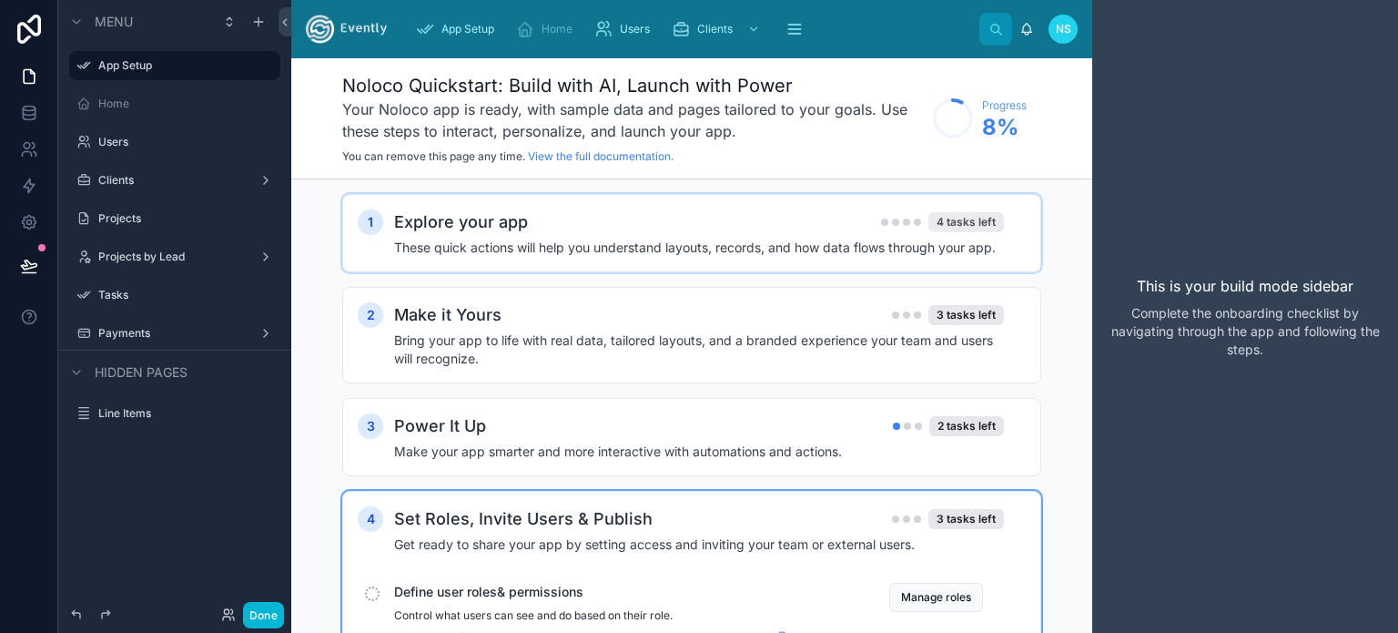
click at [965, 218] on div "4 tasks left" at bounding box center [966, 222] width 76 height 20
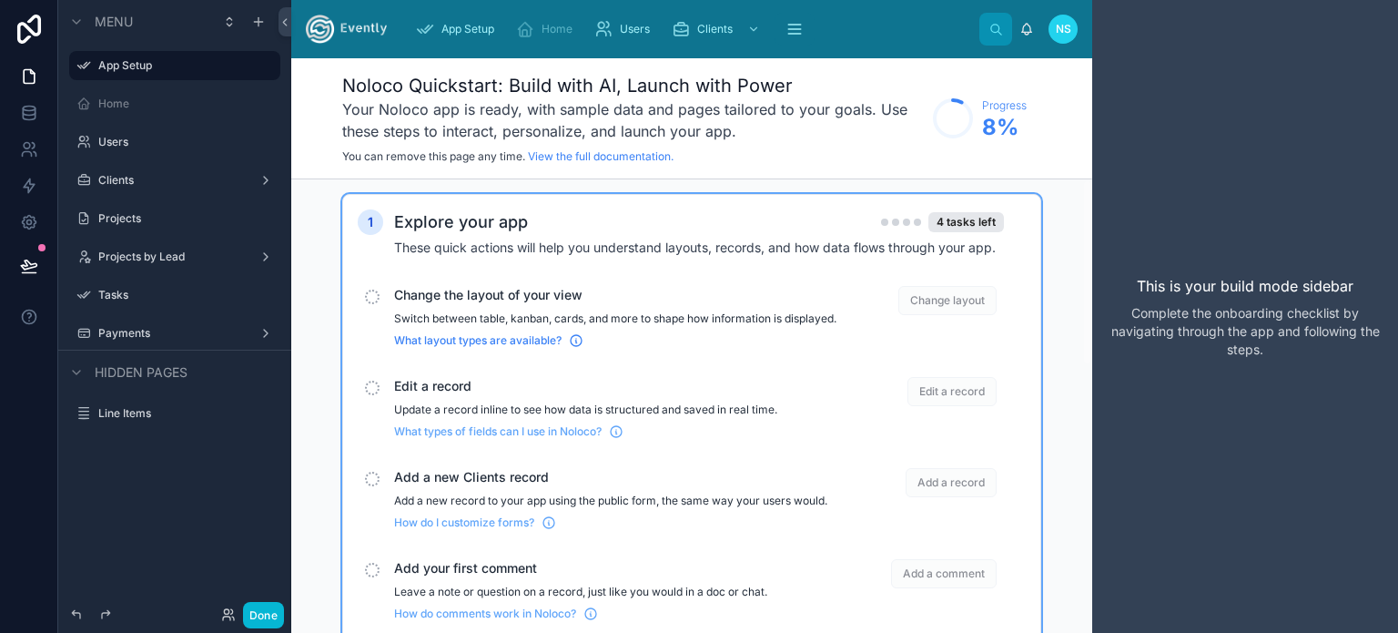
click at [491, 348] on span "What layout types are available?" at bounding box center [477, 340] width 167 height 15
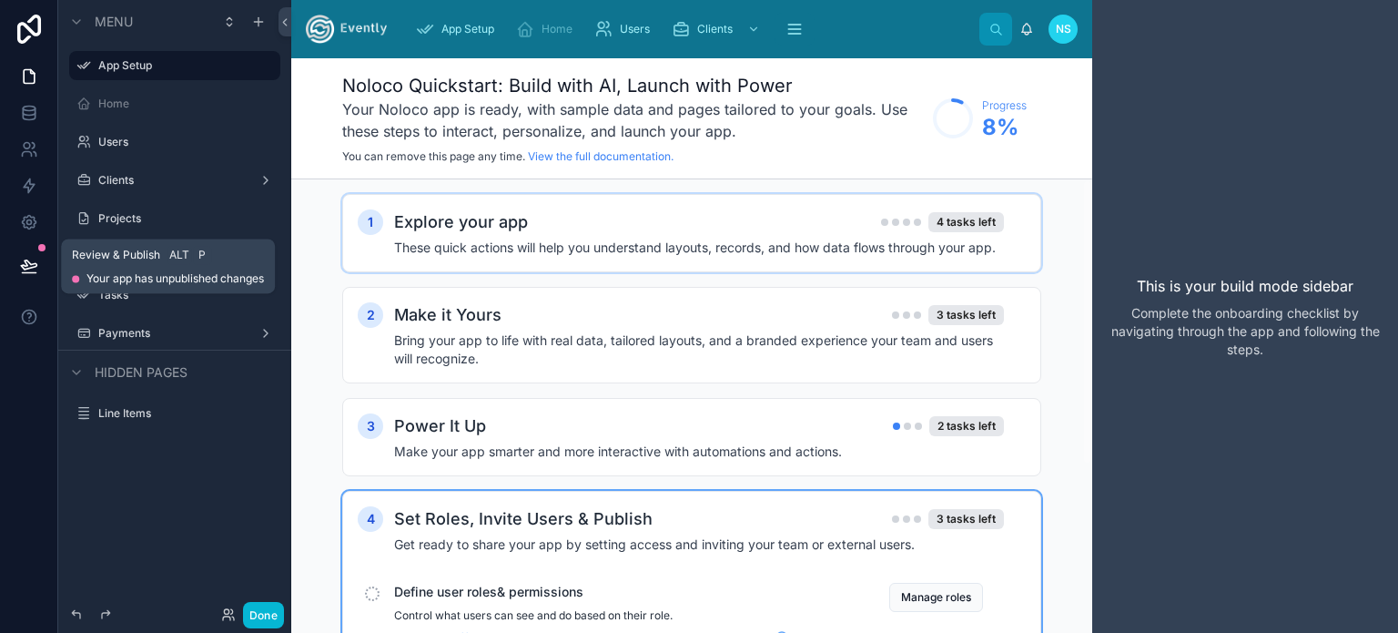
click at [33, 260] on icon at bounding box center [29, 266] width 18 height 18
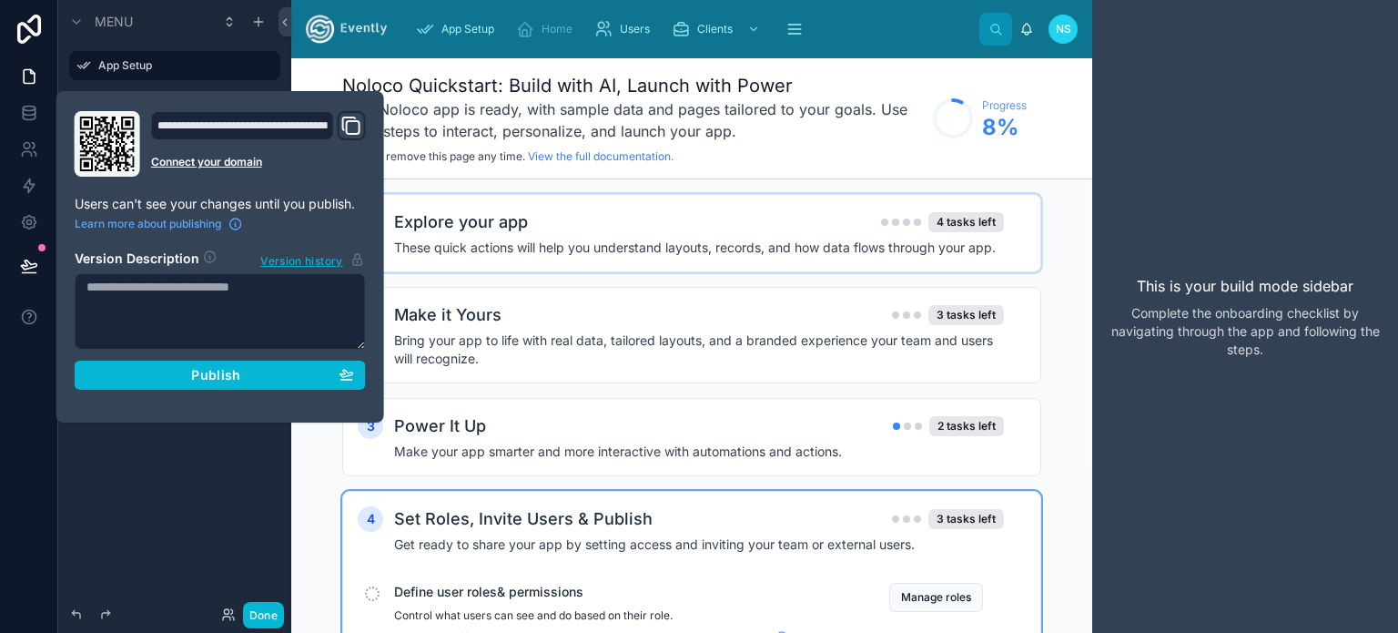
click at [106, 141] on icon at bounding box center [107, 143] width 55 height 55
click at [217, 367] on span "Publish" at bounding box center [215, 375] width 49 height 16
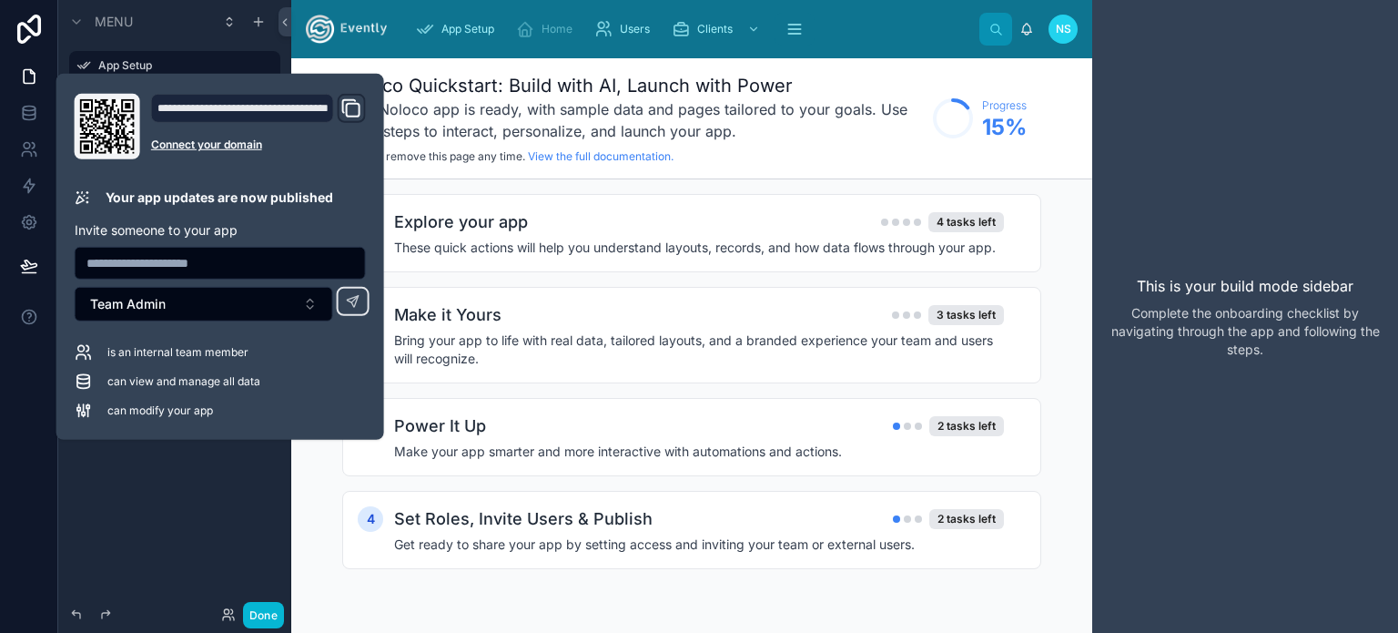
click at [171, 498] on div "Menu App Setup Home Users Clients Projects Projects by Lead Tasks Payments Hidd…" at bounding box center [174, 305] width 233 height 611
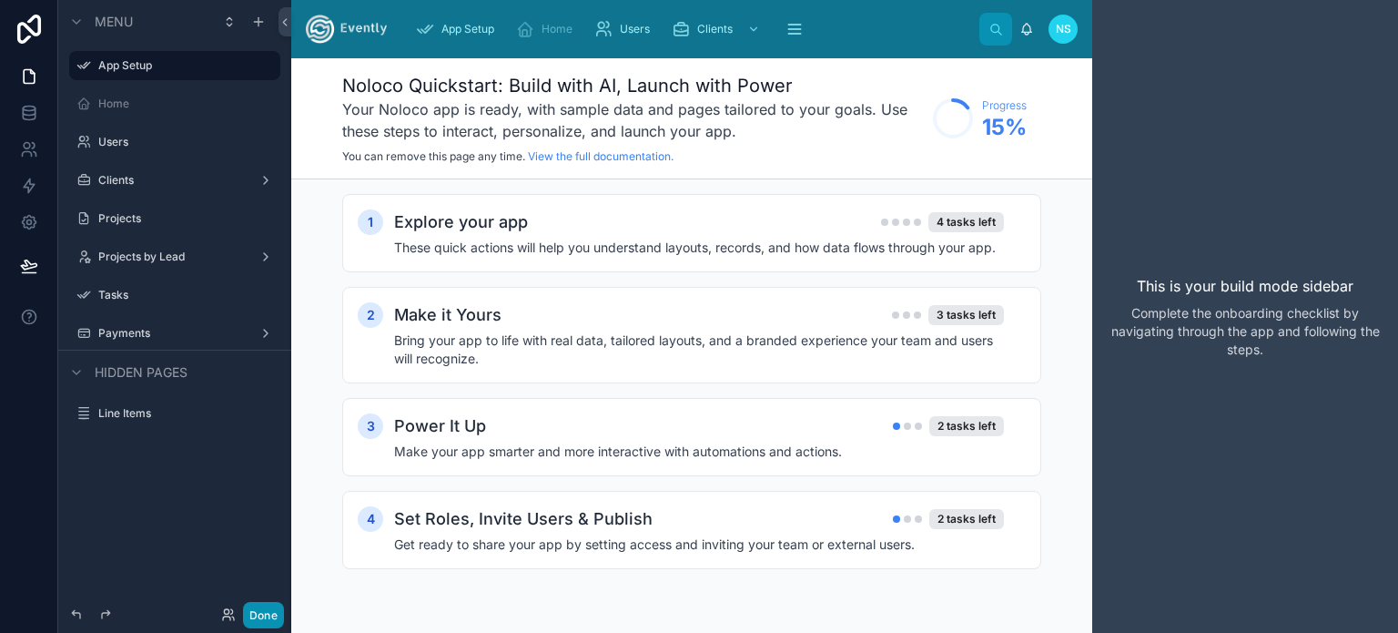
click at [274, 612] on button "Done" at bounding box center [263, 615] width 41 height 26
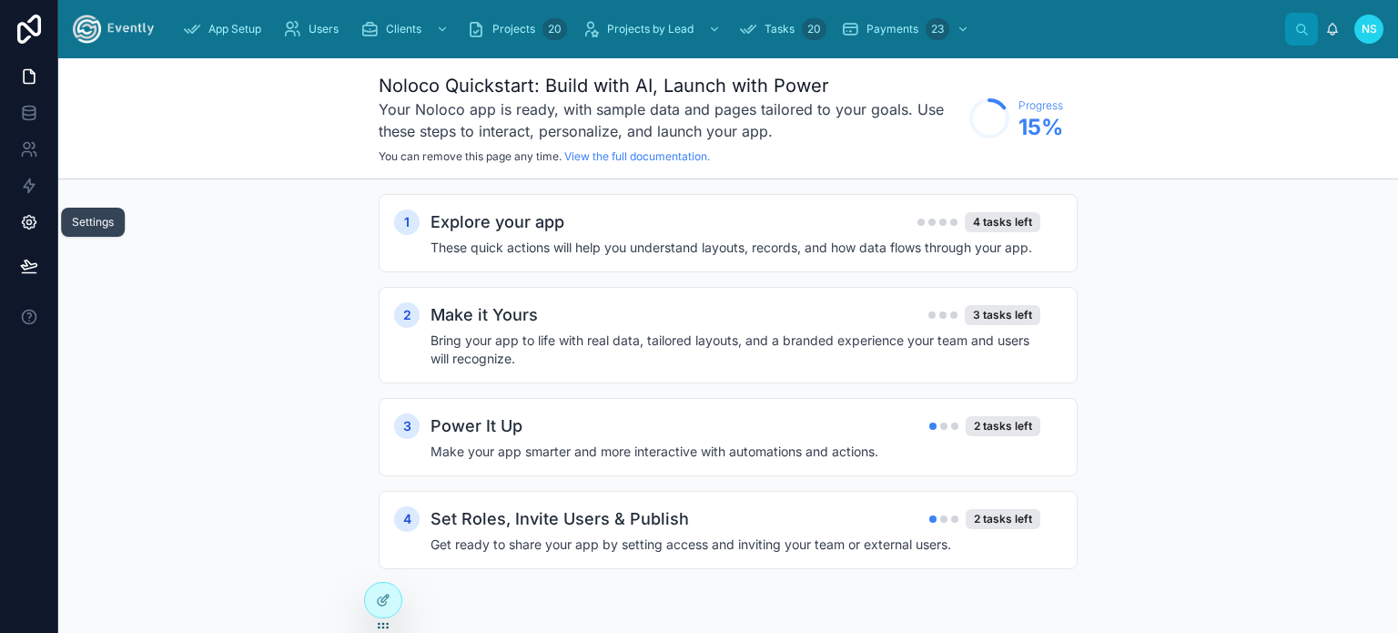
click at [22, 213] on icon at bounding box center [29, 222] width 18 height 18
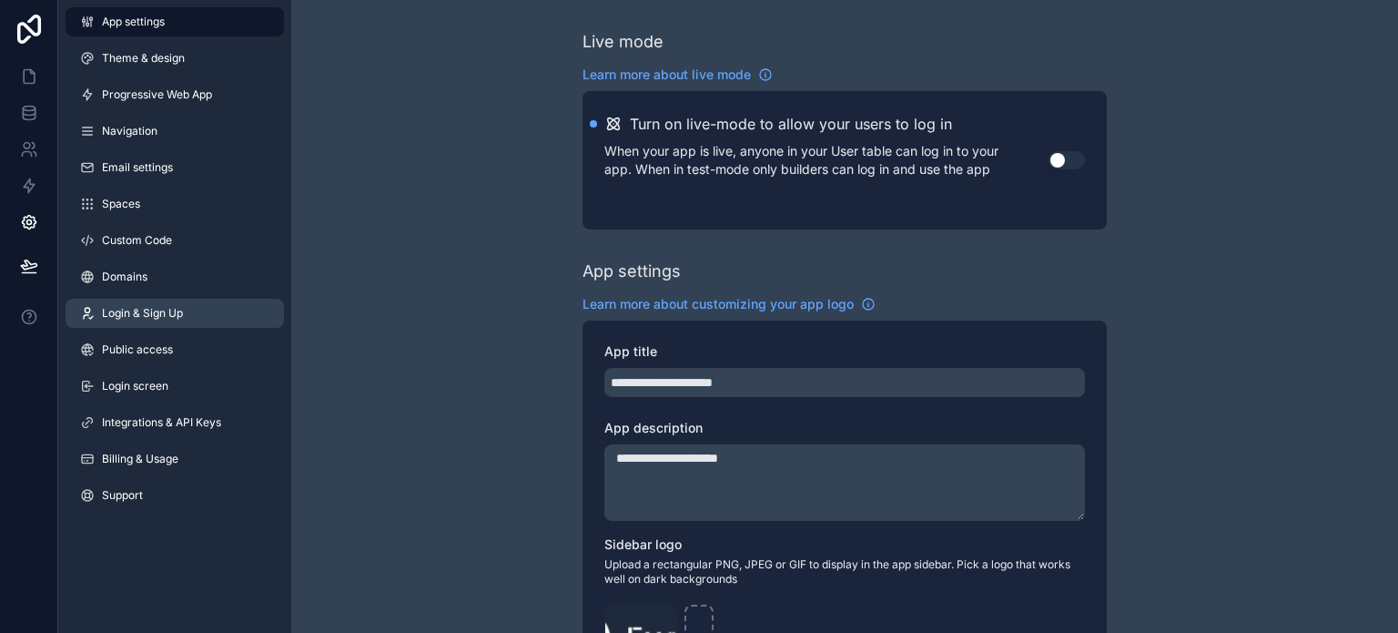
click at [162, 307] on span "Login & Sign Up" at bounding box center [142, 313] width 81 height 15
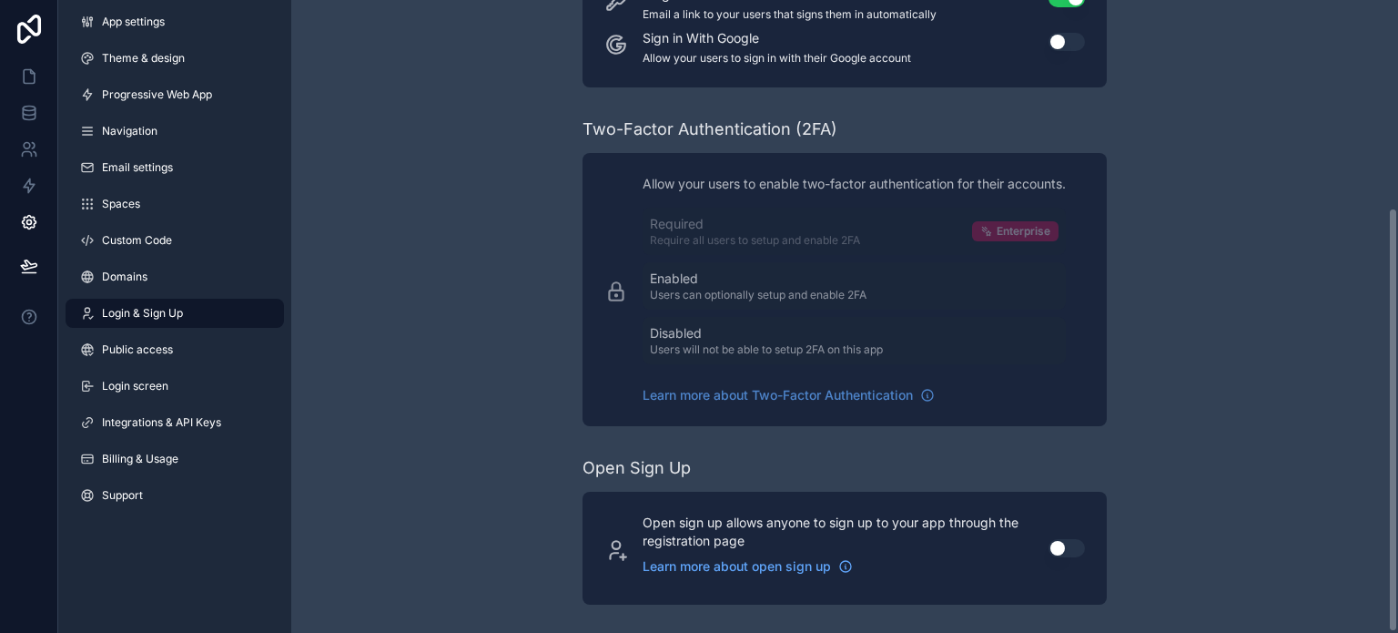
scroll to position [309, 0]
click at [107, 282] on span "Domains" at bounding box center [125, 276] width 46 height 15
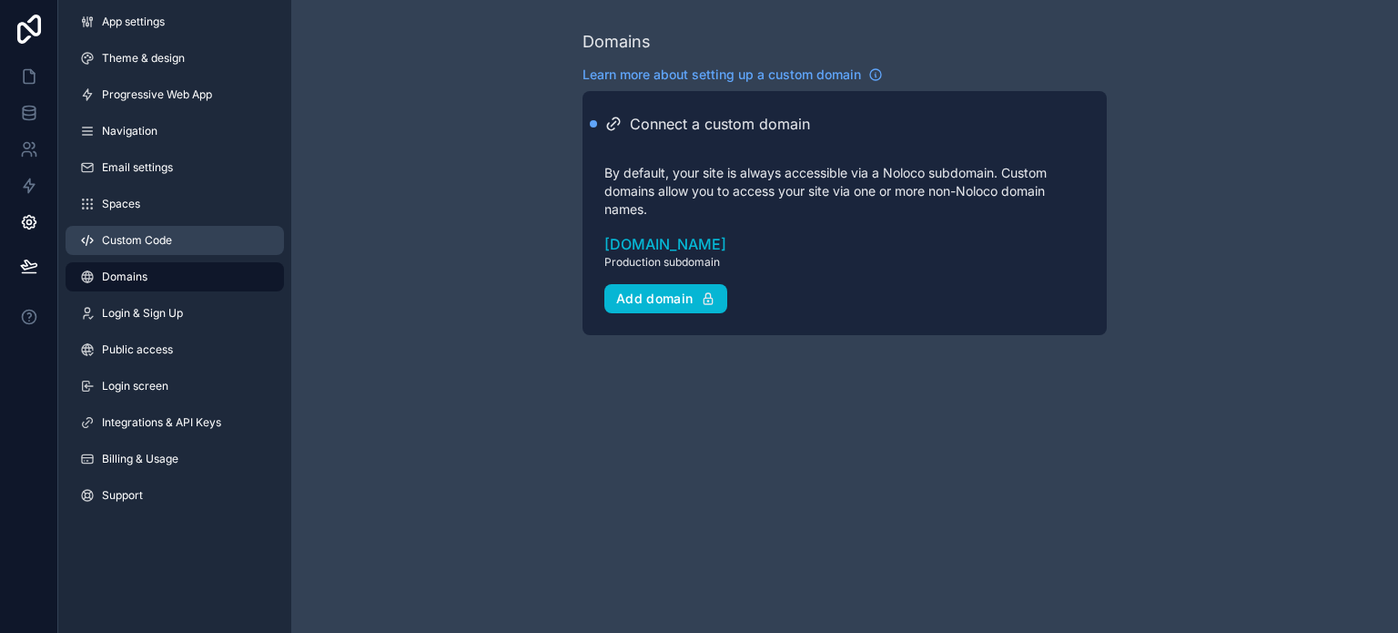
click at [131, 245] on span "Custom Code" at bounding box center [137, 240] width 70 height 15
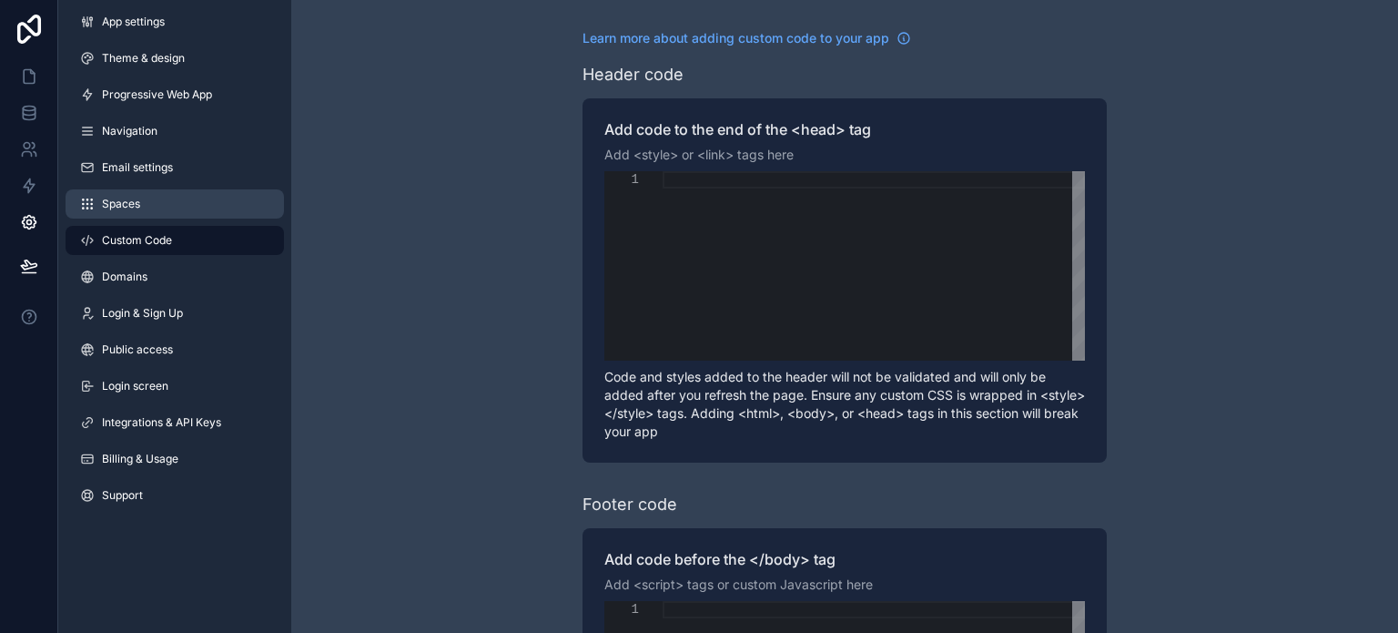
click at [124, 207] on span "Spaces" at bounding box center [121, 204] width 38 height 15
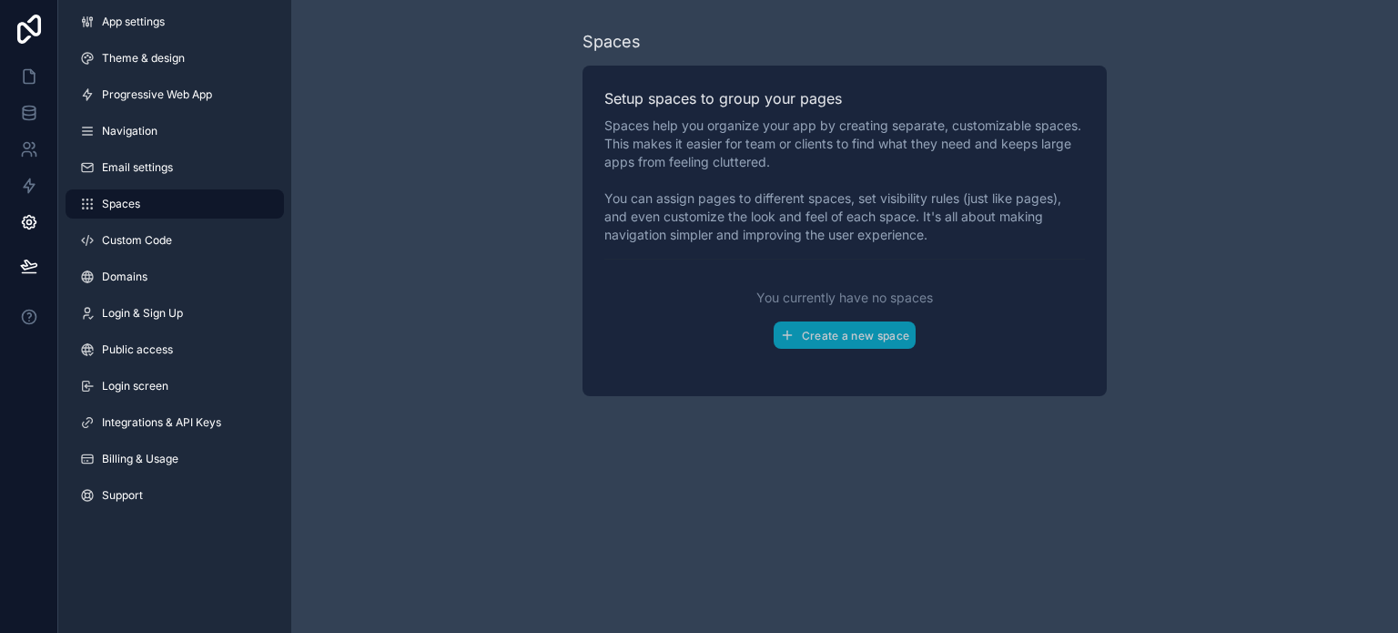
click at [148, 146] on div "App settings Theme & design Progressive Web App Navigation Email settings Space…" at bounding box center [174, 262] width 233 height 524
click at [144, 167] on span "Email settings" at bounding box center [137, 167] width 71 height 15
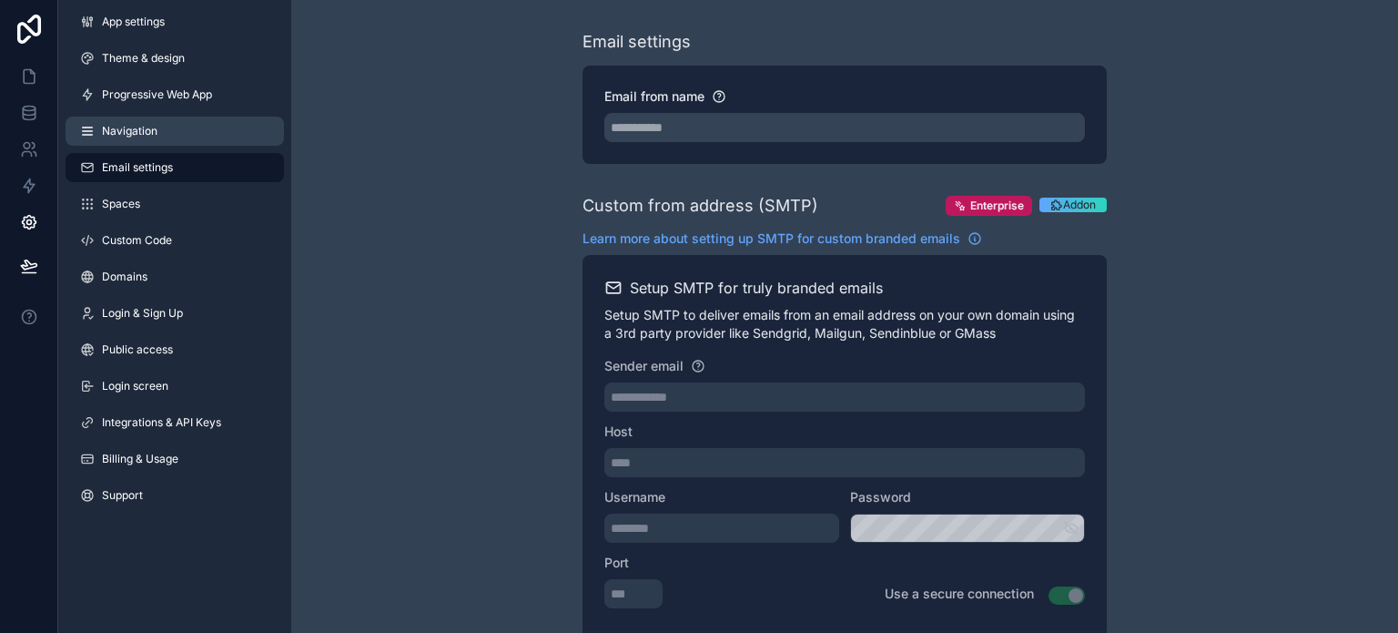
click at [123, 123] on link "Navigation" at bounding box center [175, 130] width 218 height 29
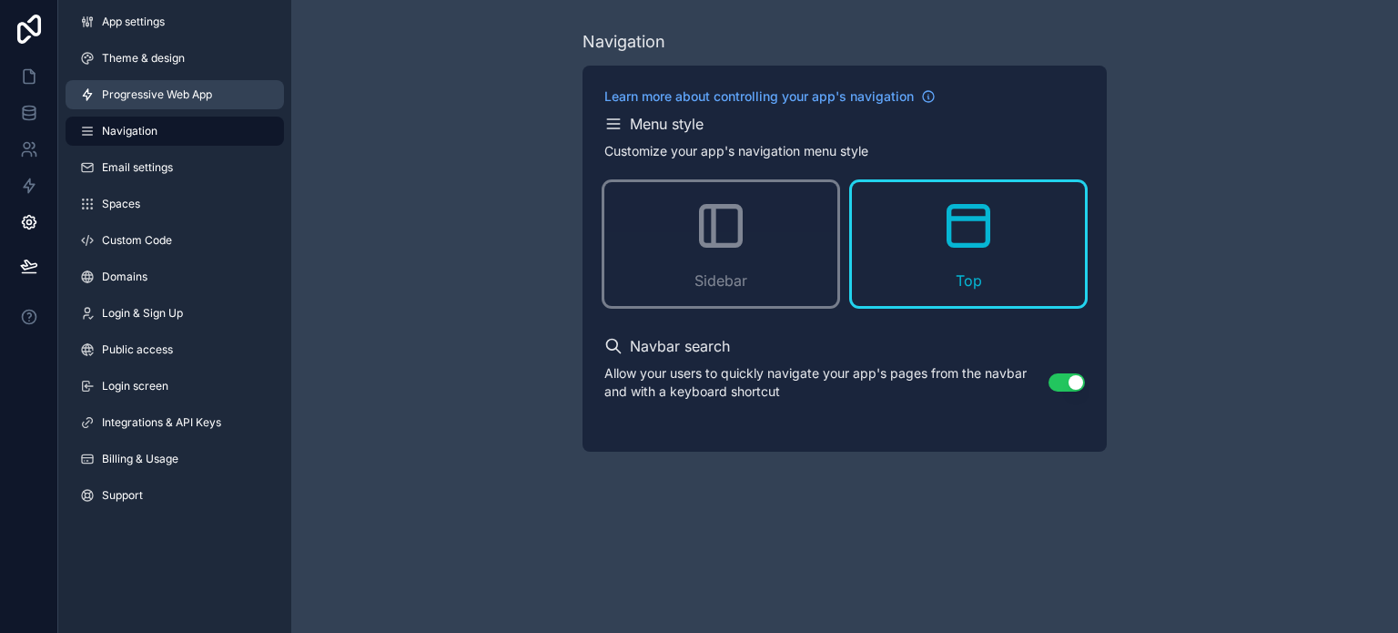
click at [157, 96] on span "Progressive Web App" at bounding box center [157, 94] width 110 height 15
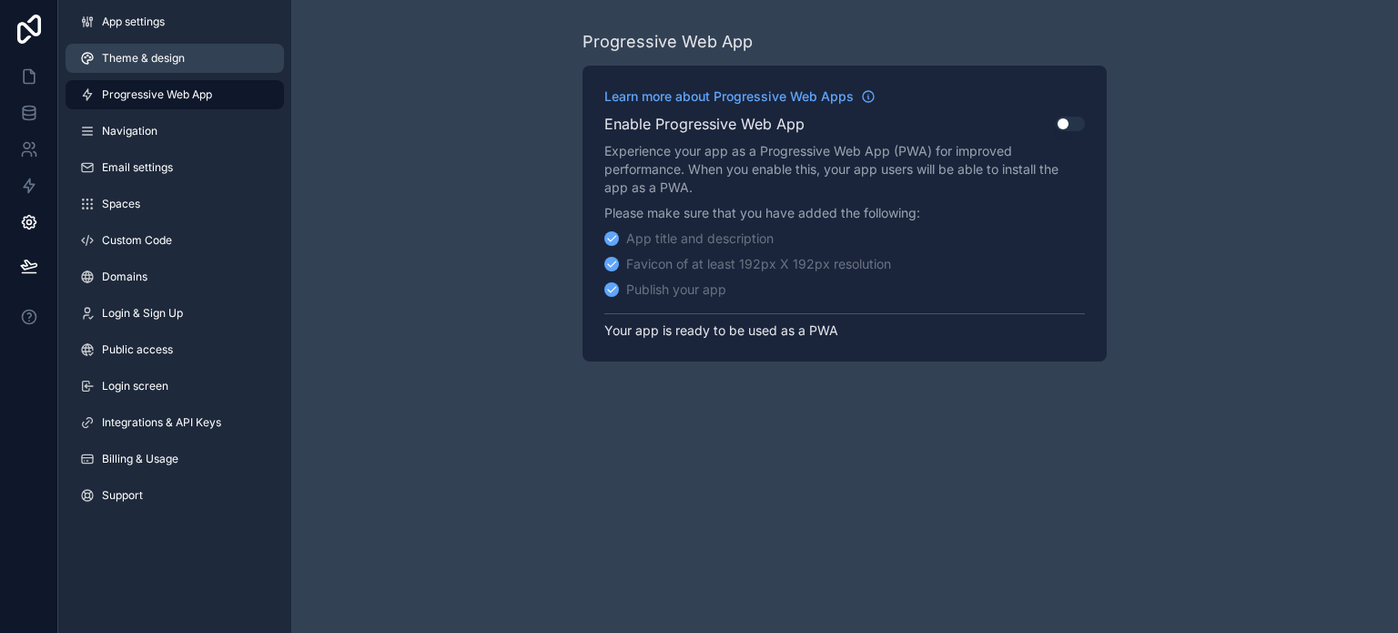
click at [147, 66] on link "Theme & design" at bounding box center [175, 58] width 218 height 29
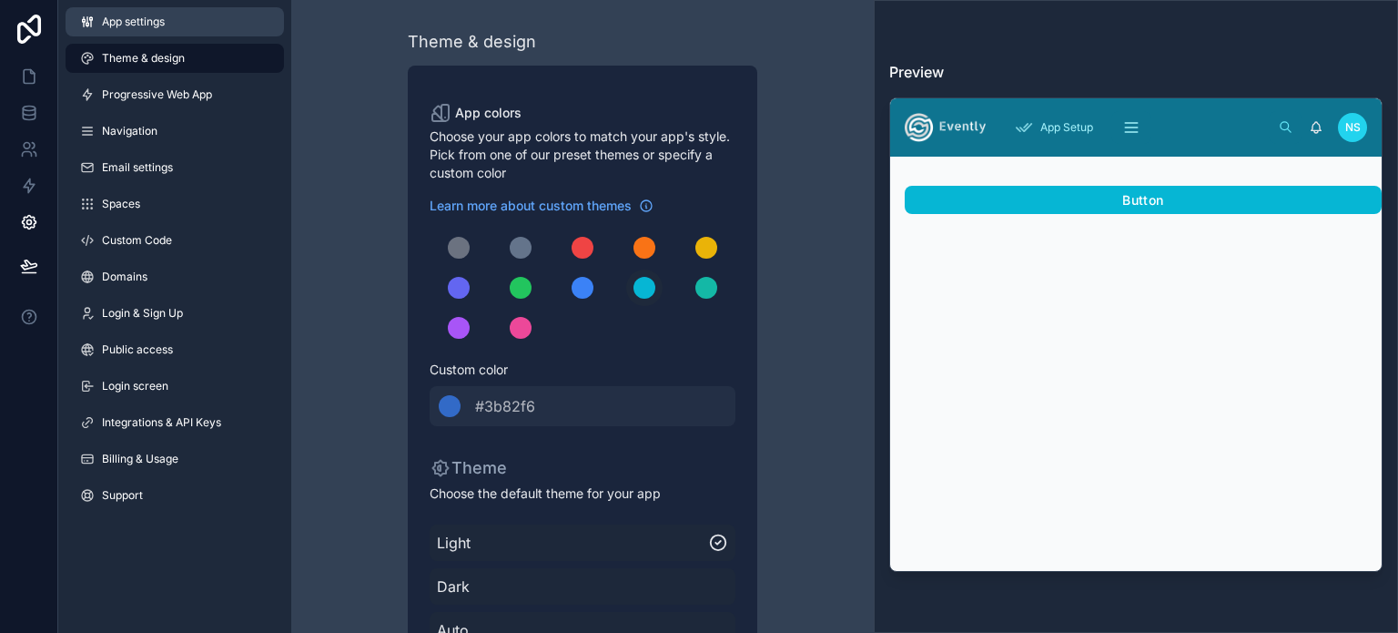
click at [131, 35] on link "App settings" at bounding box center [175, 21] width 218 height 29
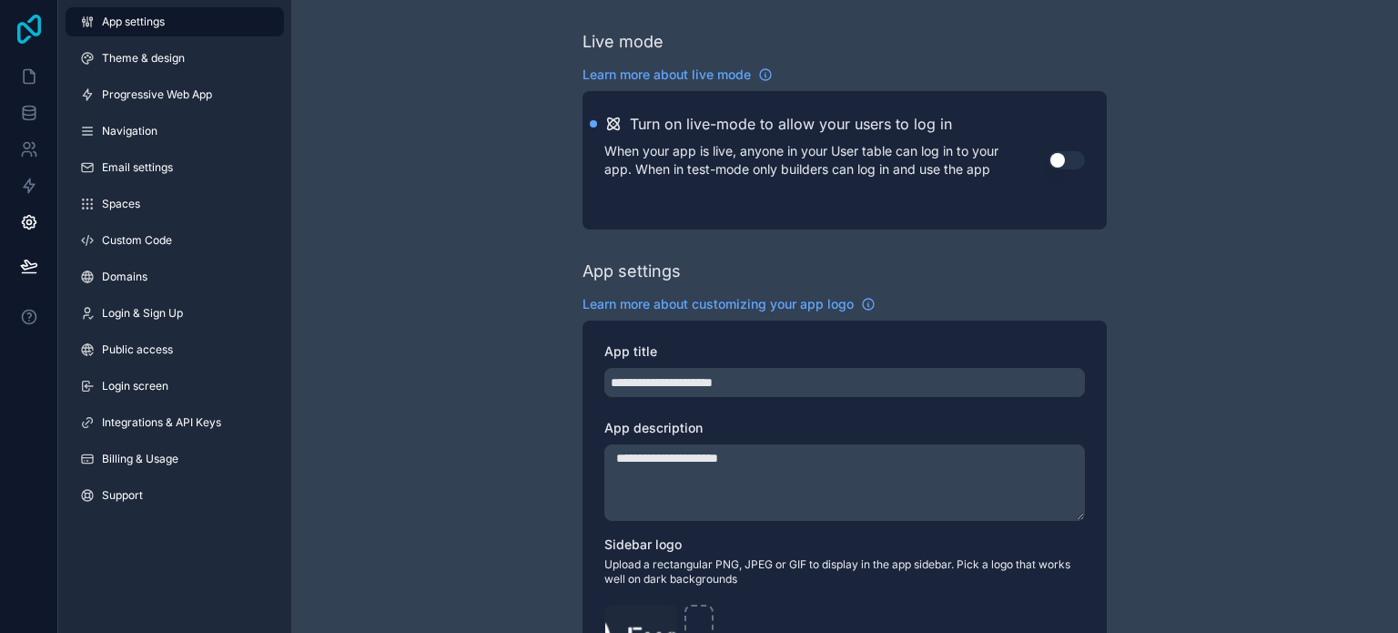
click at [34, 21] on icon at bounding box center [29, 29] width 36 height 29
